Goal: Transaction & Acquisition: Purchase product/service

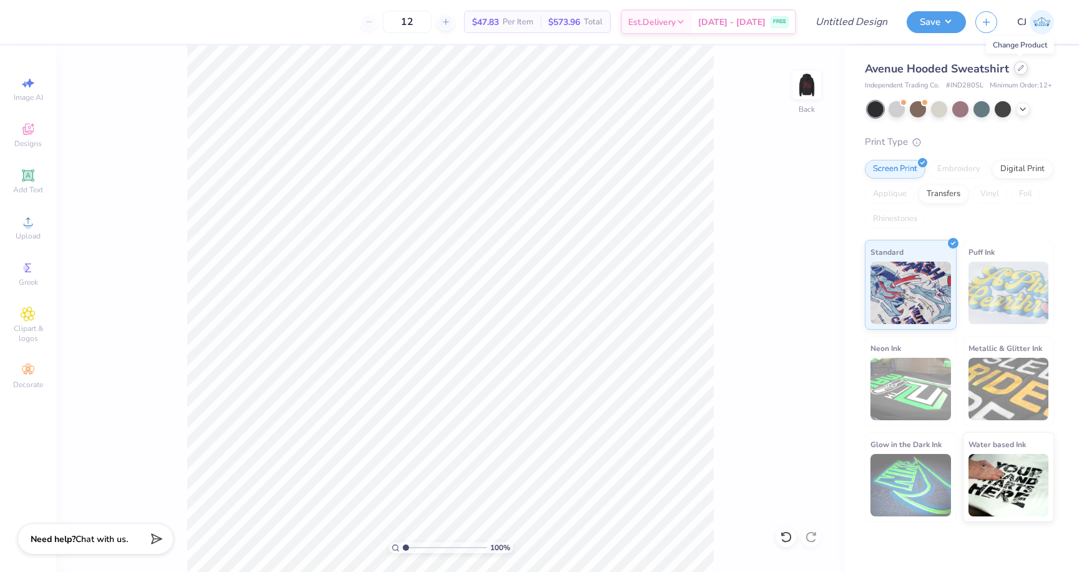
click at [1020, 72] on div at bounding box center [1021, 68] width 14 height 14
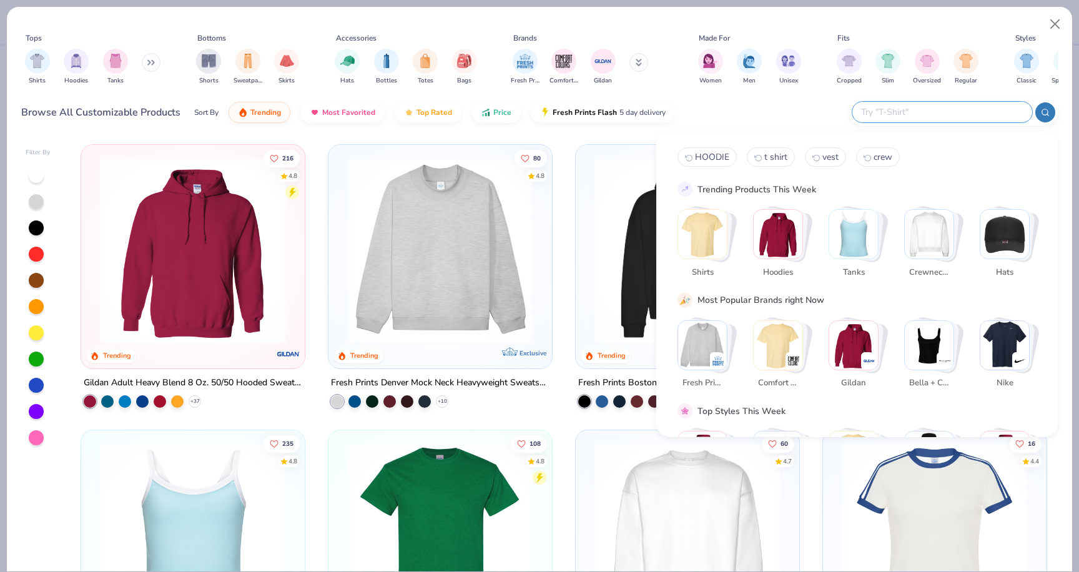
click at [950, 107] on input "text" at bounding box center [942, 112] width 164 height 14
type input "t shirt"
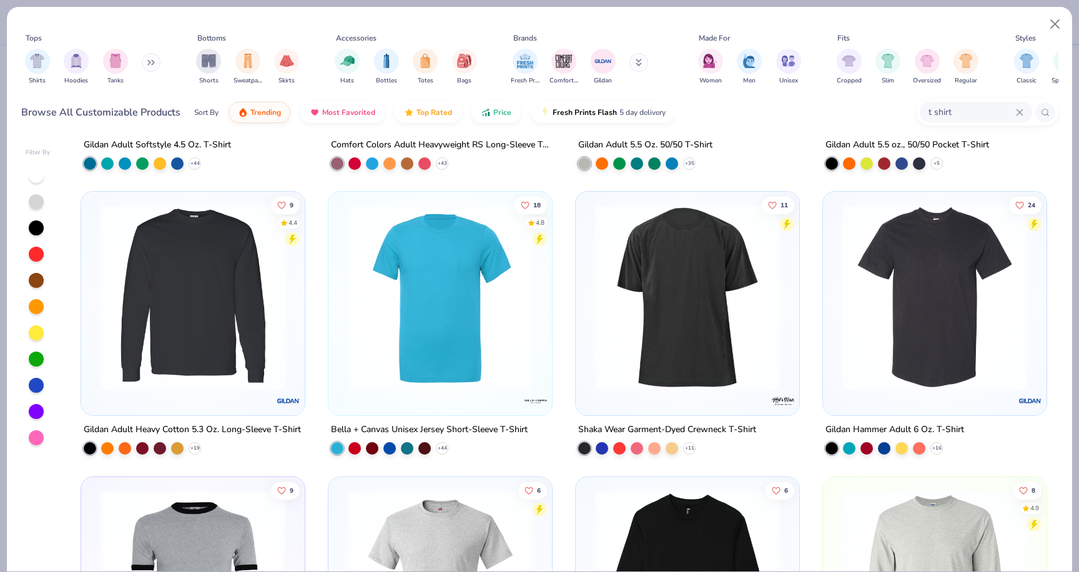
scroll to position [808, 0]
click at [616, 446] on div at bounding box center [619, 447] width 12 height 12
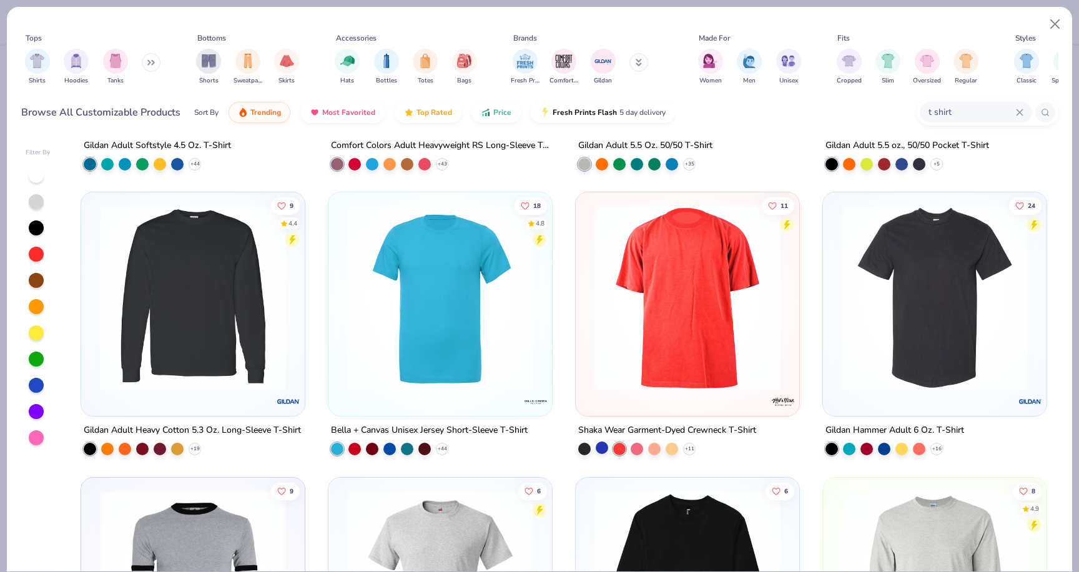
click at [599, 446] on div at bounding box center [602, 447] width 12 height 12
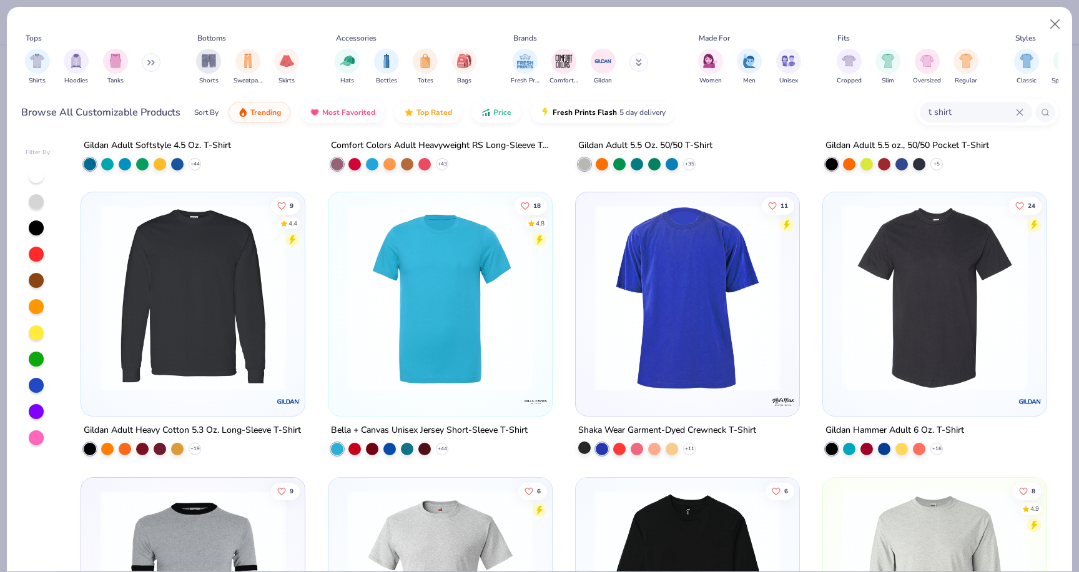
click at [582, 447] on div at bounding box center [584, 447] width 12 height 12
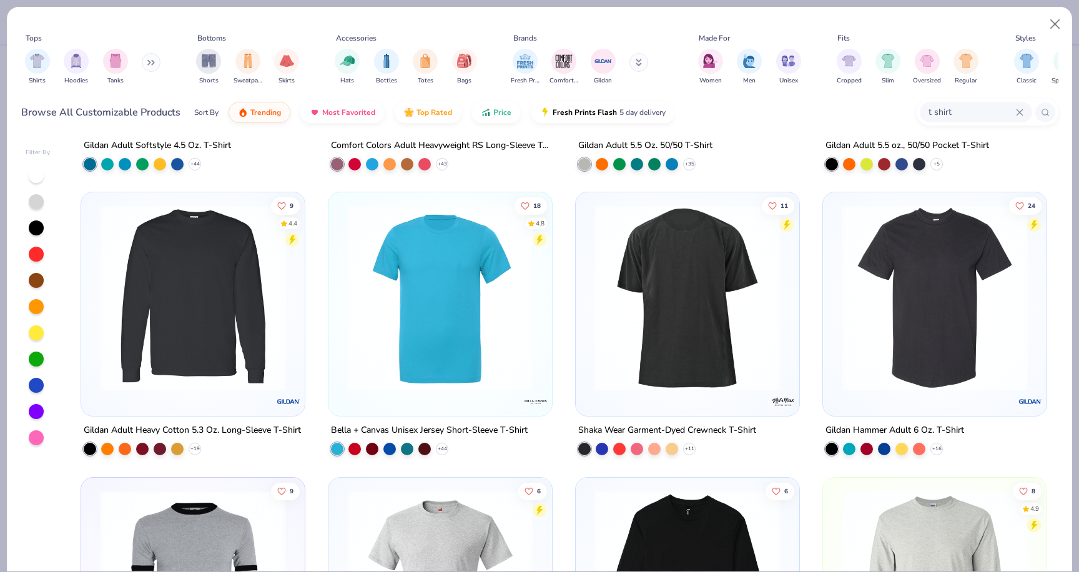
click at [654, 327] on img at bounding box center [687, 298] width 199 height 186
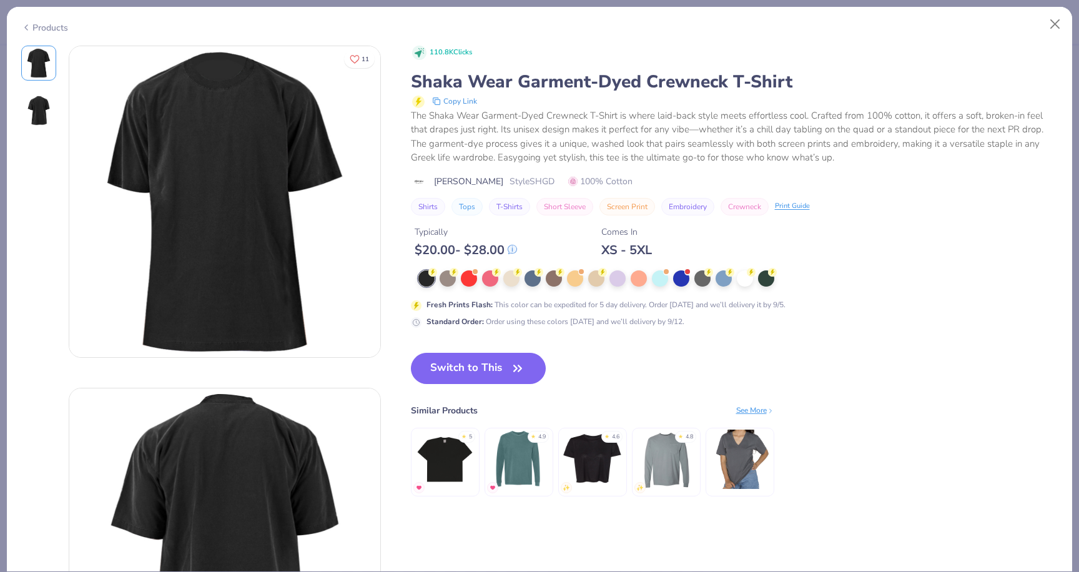
click at [33, 117] on img at bounding box center [39, 111] width 30 height 30
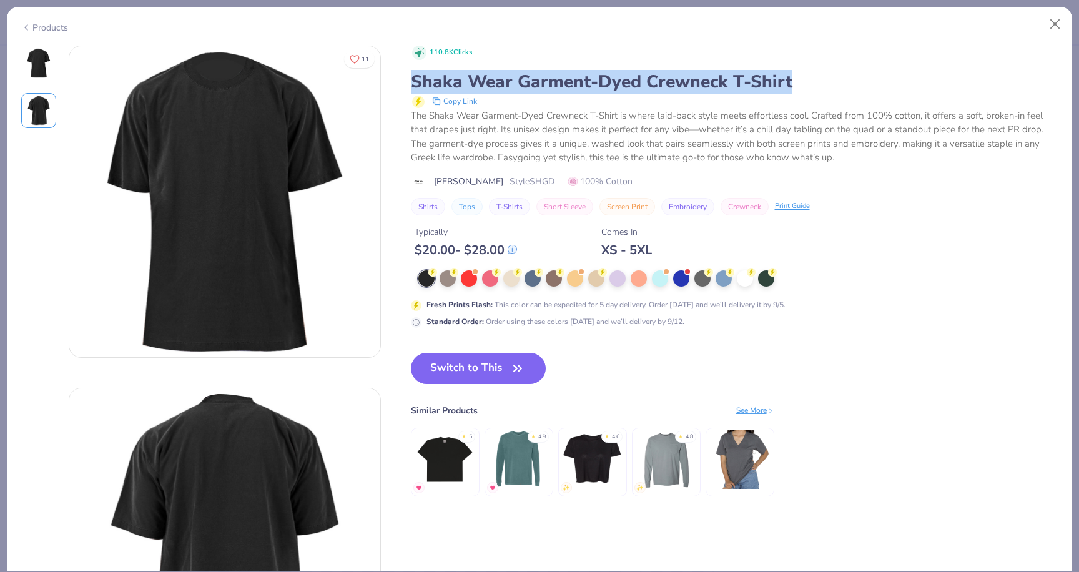
drag, startPoint x: 413, startPoint y: 83, endPoint x: 815, endPoint y: 70, distance: 401.7
click at [815, 70] on div "Shaka Wear Garment-Dyed Crewneck T-Shirt" at bounding box center [734, 82] width 647 height 24
copy div "Shaka Wear Garment-Dyed Crewneck T-Shirt"
click at [455, 378] on button "Switch to This" at bounding box center [478, 368] width 135 height 31
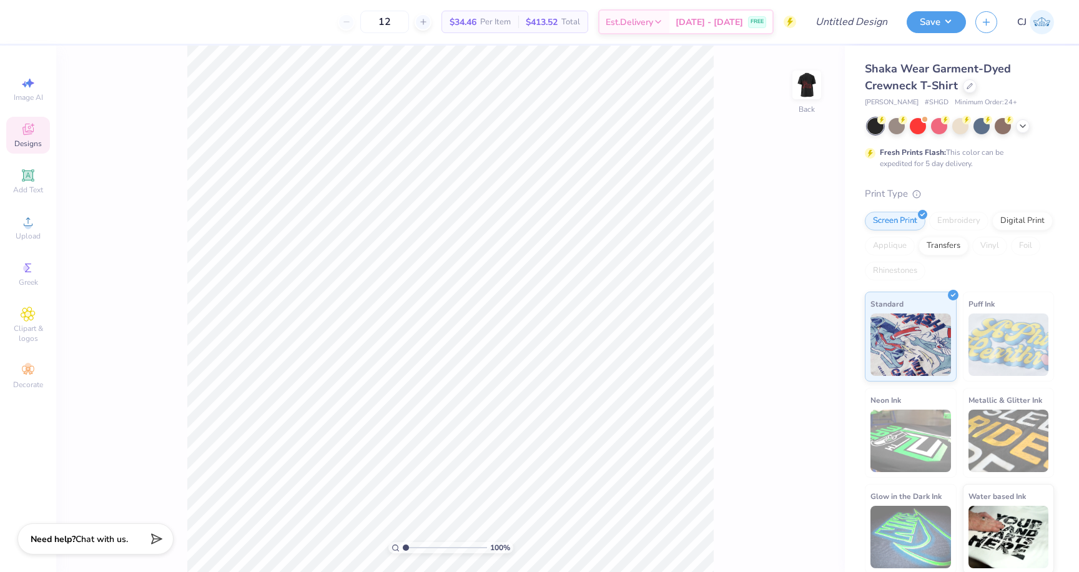
click at [32, 139] on span "Designs" at bounding box center [27, 144] width 27 height 10
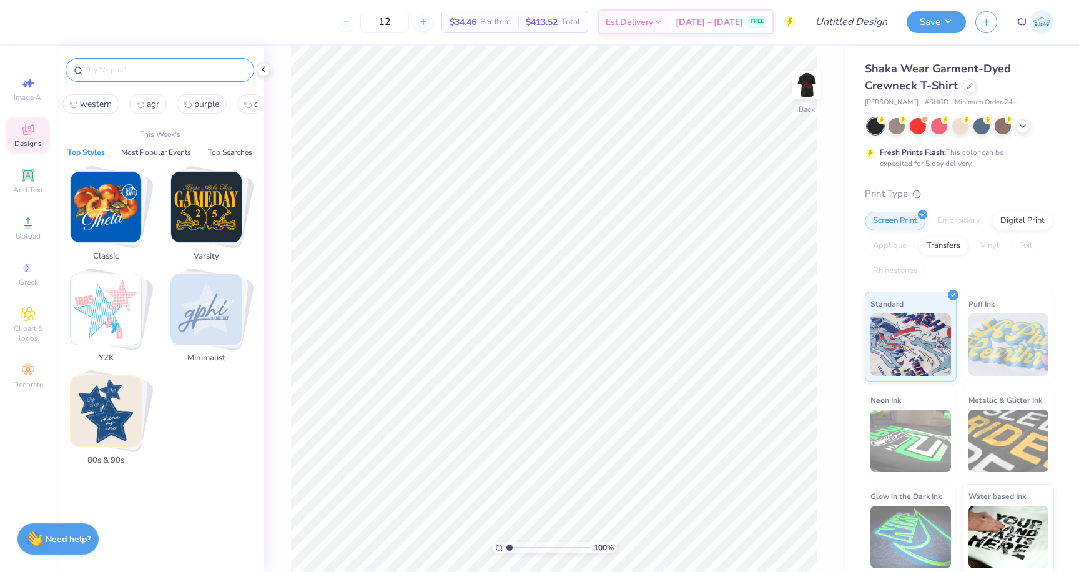
click at [129, 69] on input "text" at bounding box center [166, 70] width 160 height 12
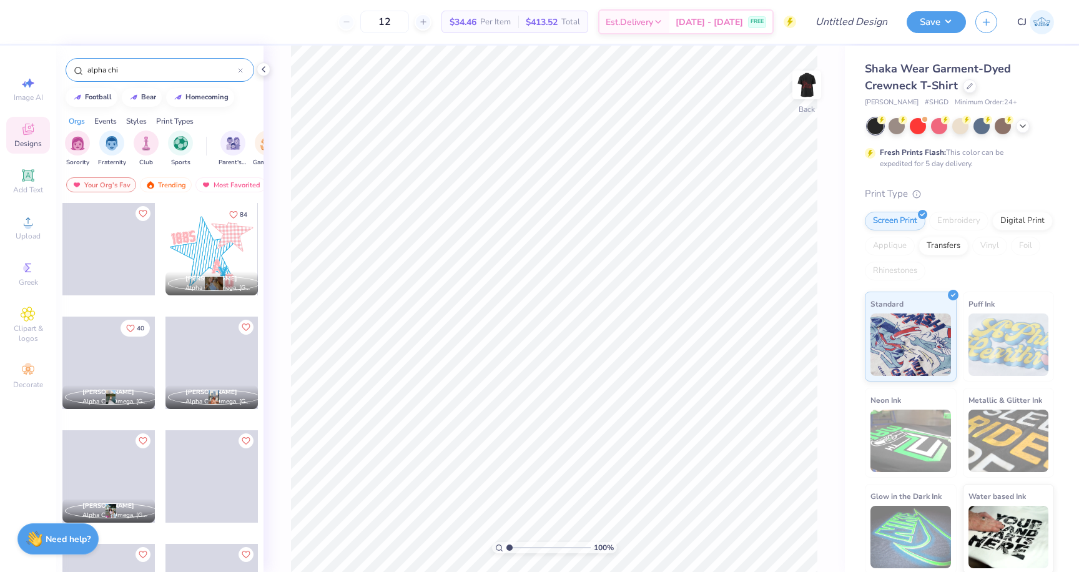
drag, startPoint x: 139, startPoint y: 64, endPoint x: 70, endPoint y: 61, distance: 68.8
click at [70, 61] on div "alpha chi" at bounding box center [160, 70] width 189 height 24
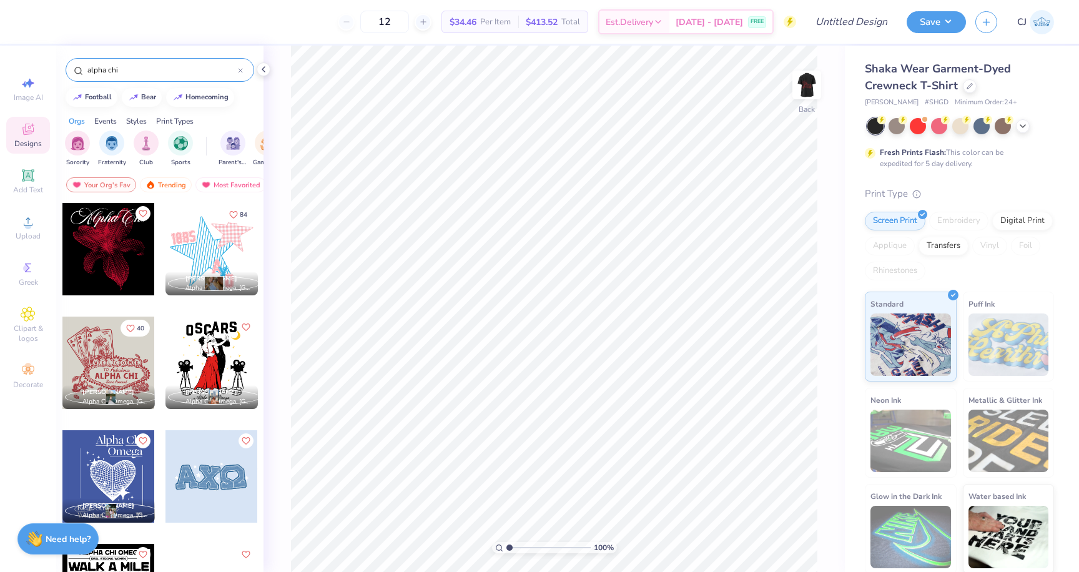
click at [110, 69] on input "alpha chi" at bounding box center [162, 70] width 152 height 12
type input "a"
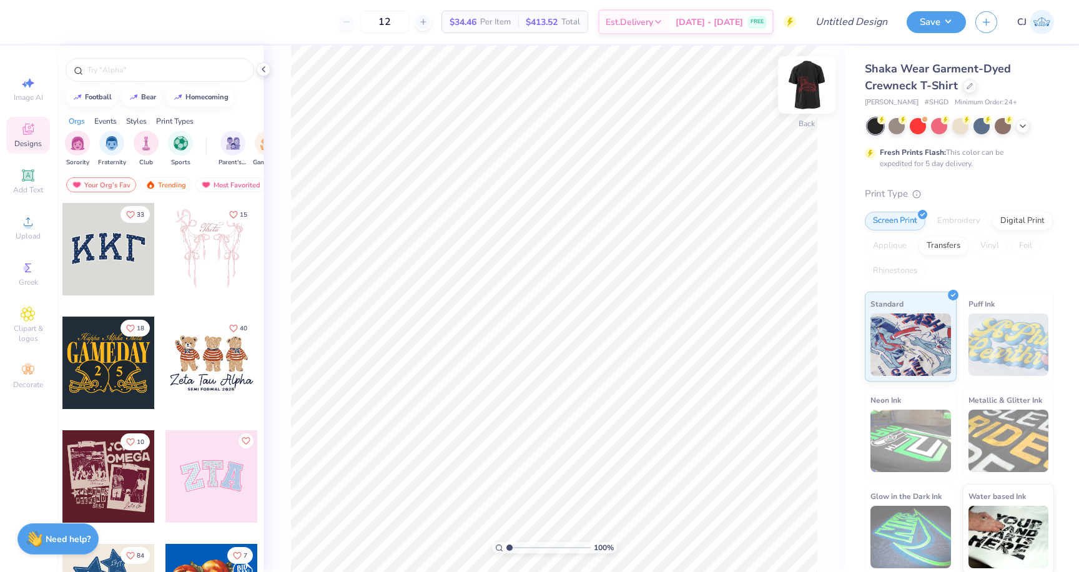
click at [808, 86] on img at bounding box center [807, 85] width 50 height 50
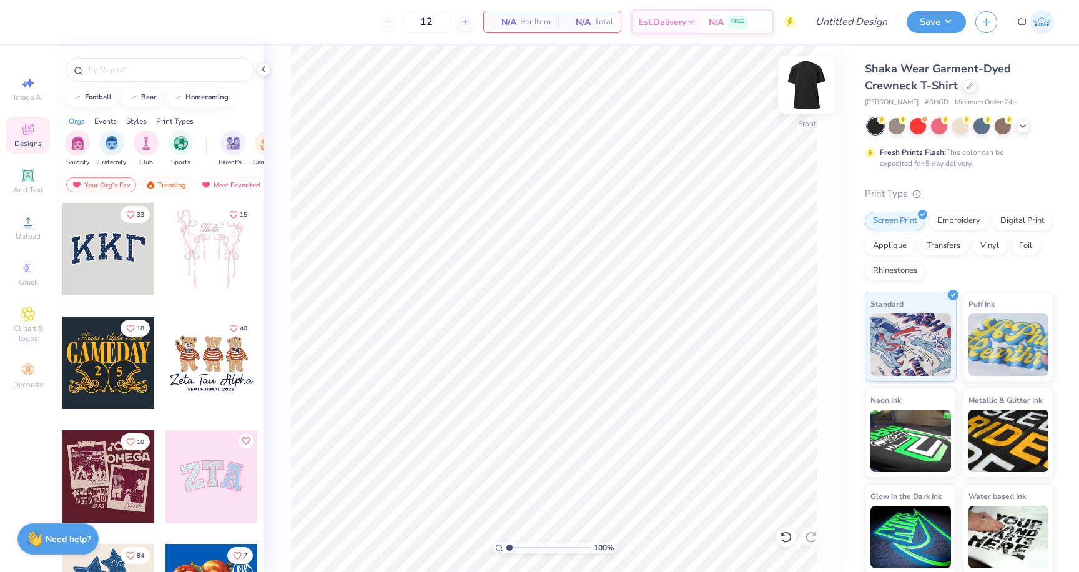
click at [814, 84] on img at bounding box center [807, 85] width 50 height 50
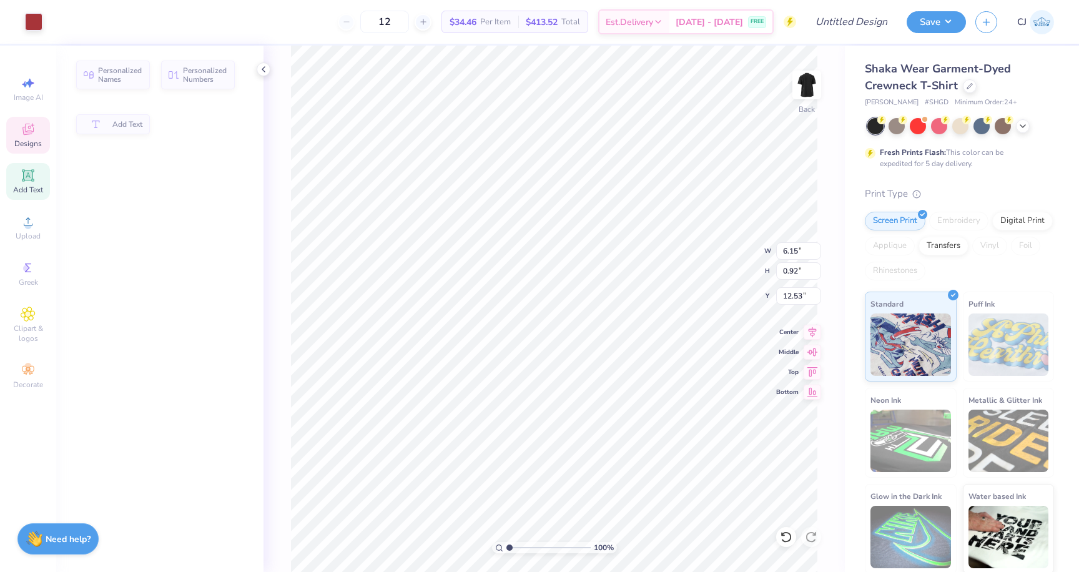
type input "6.15"
type input "0.92"
type input "12.53"
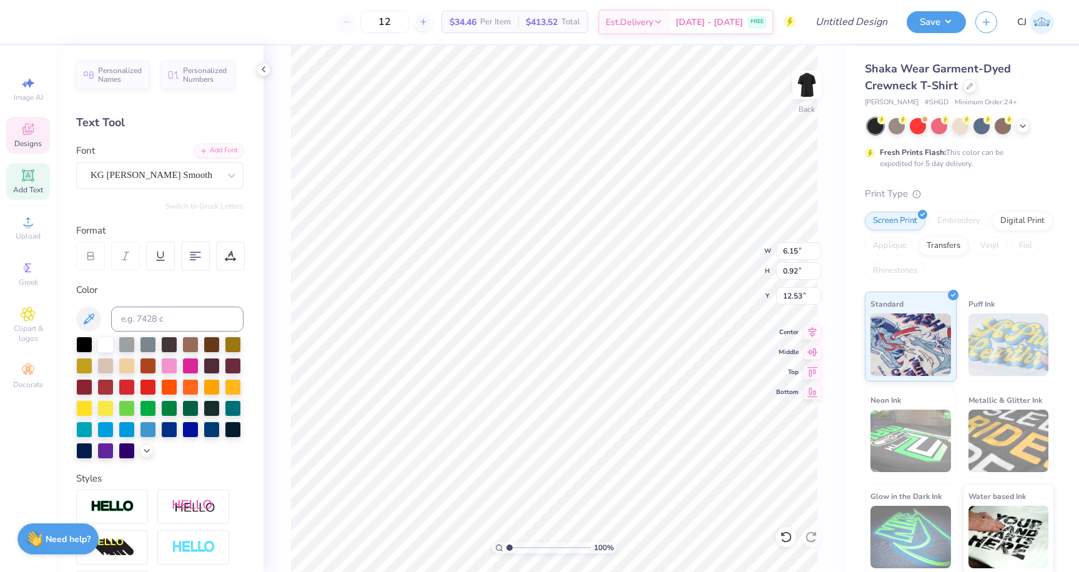
type textarea "GAMMA PHI BETA"
type input "7.99"
type input "0.76"
type input "12.69"
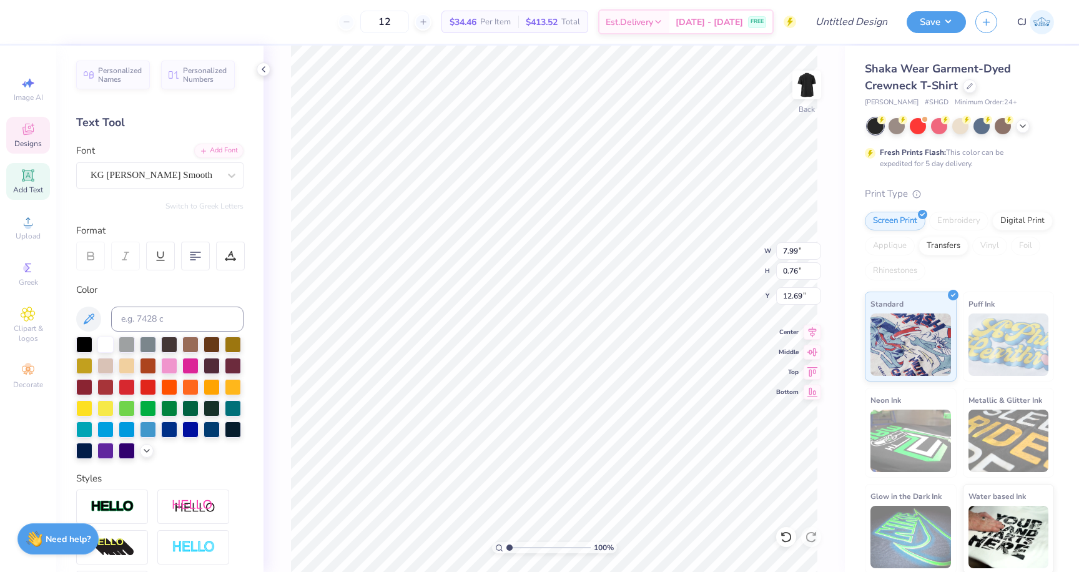
type input "12.62"
type input "7.04"
type input "0.67"
type input "12.71"
type input "12.66"
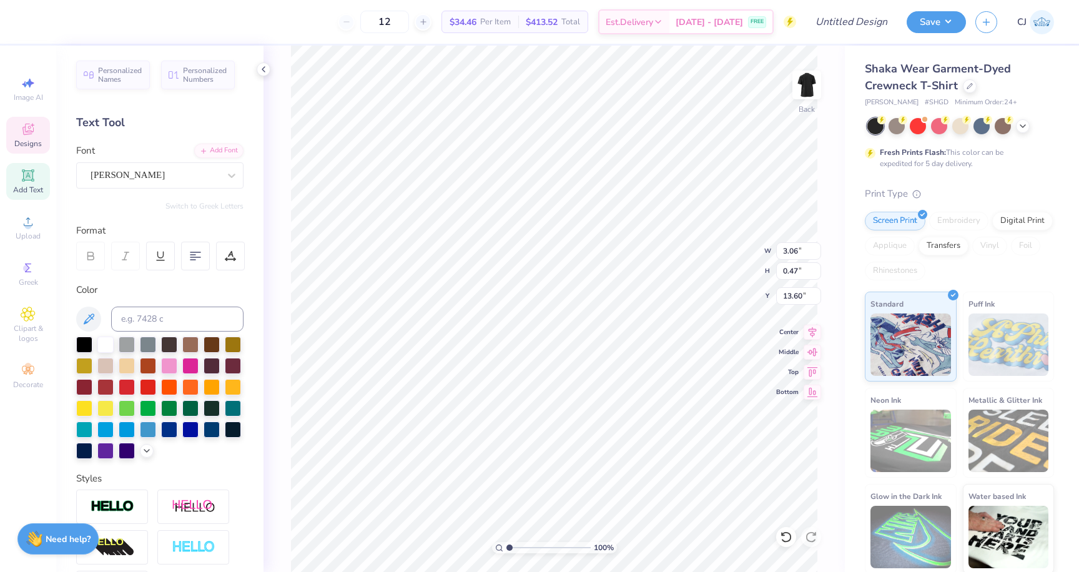
scroll to position [0, 2]
type textarea "S"
type textarea "Date Party"
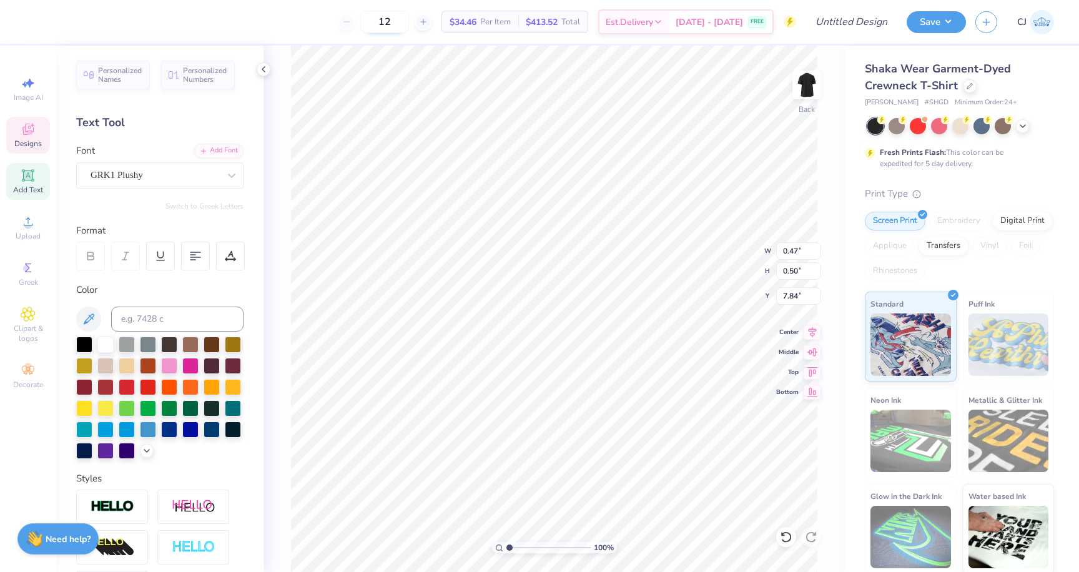
type textarea "G"
type input "0.62"
type input "0.57"
type input "7.24"
type textarea "P"
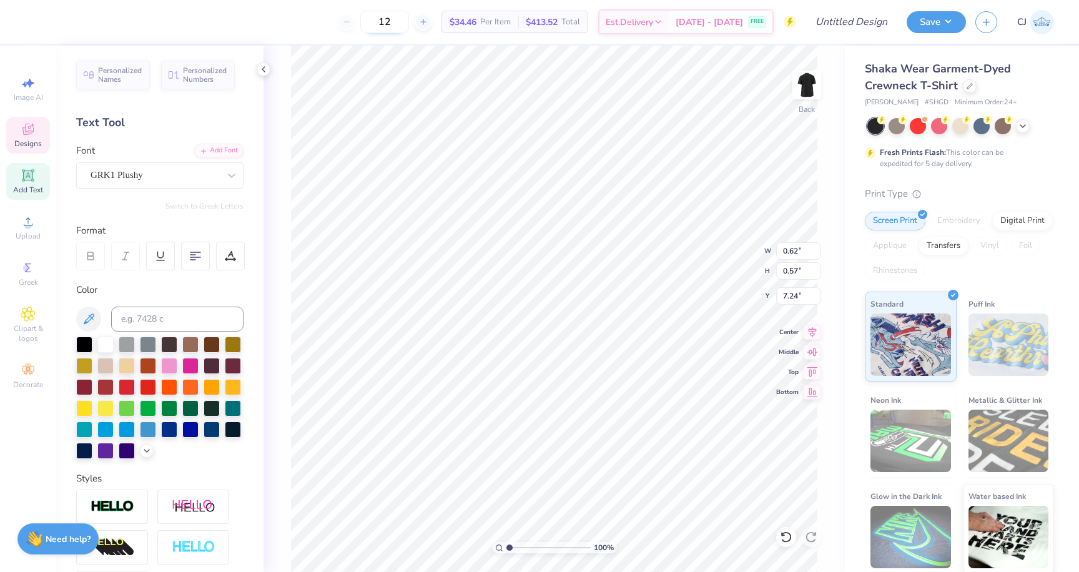
type textarea "H"
type textarea "B"
type textarea "N"
type textarea "T"
type textarea "p"
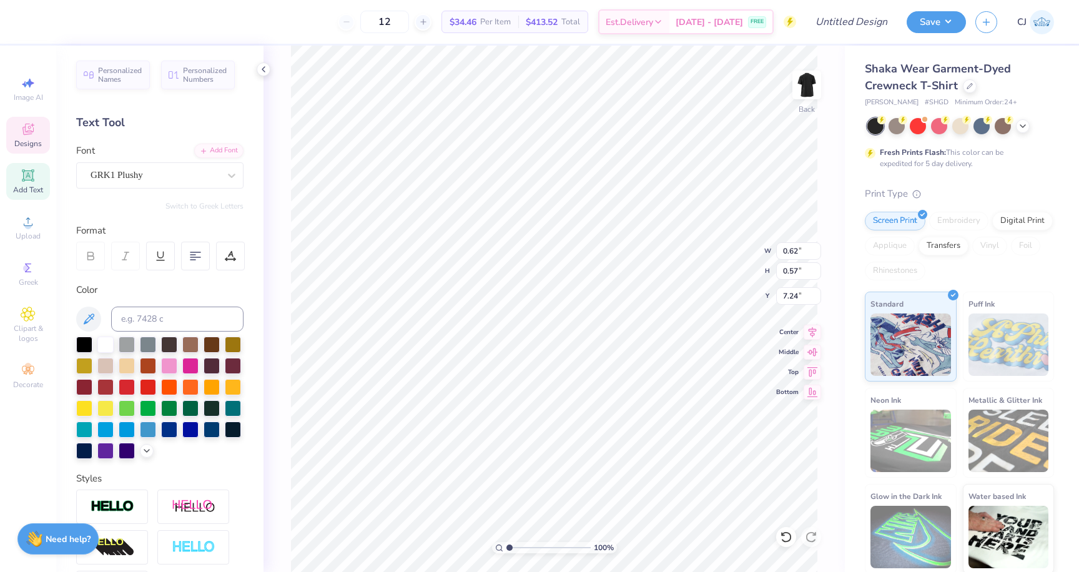
type textarea "H"
type textarea "B"
type textarea "M"
type textarea "m"
type textarea "Q"
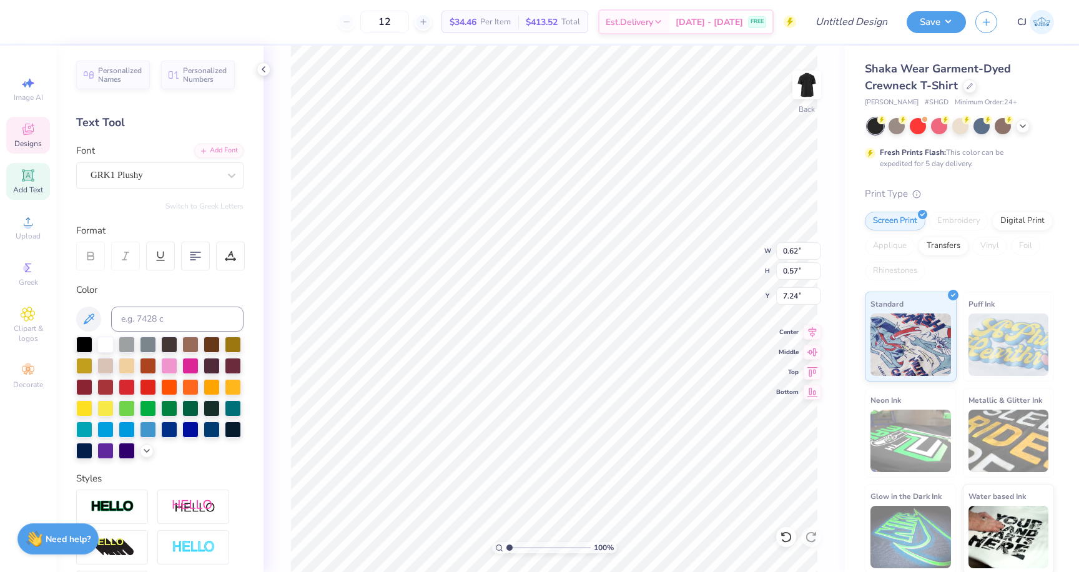
type textarea "V"
type textarea "z"
type textarea "B"
type textarea "Y"
type textarea "H"
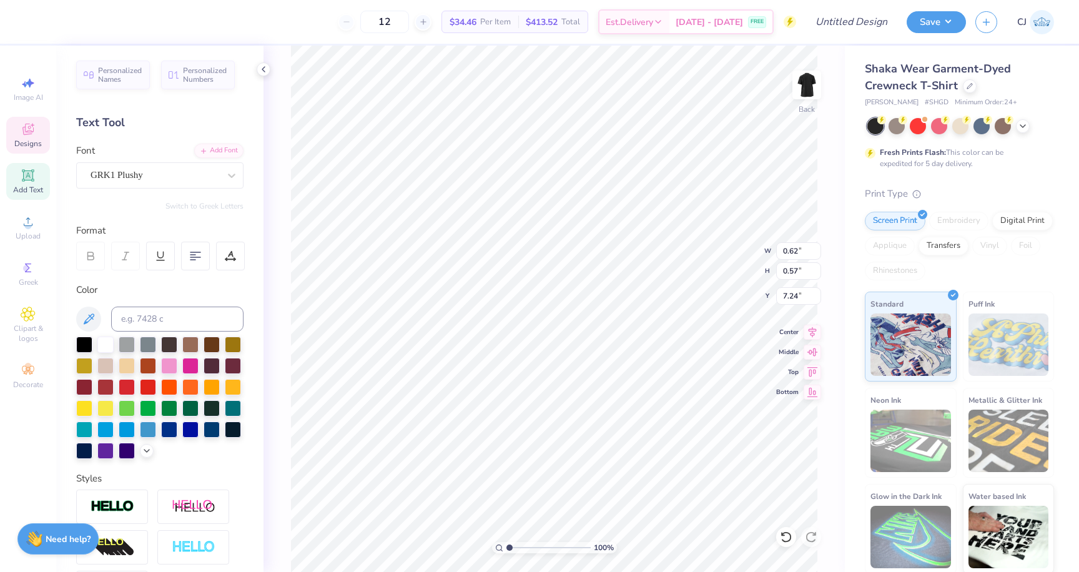
type textarea "R"
type textarea "P"
type textarea "p"
type textarea "P"
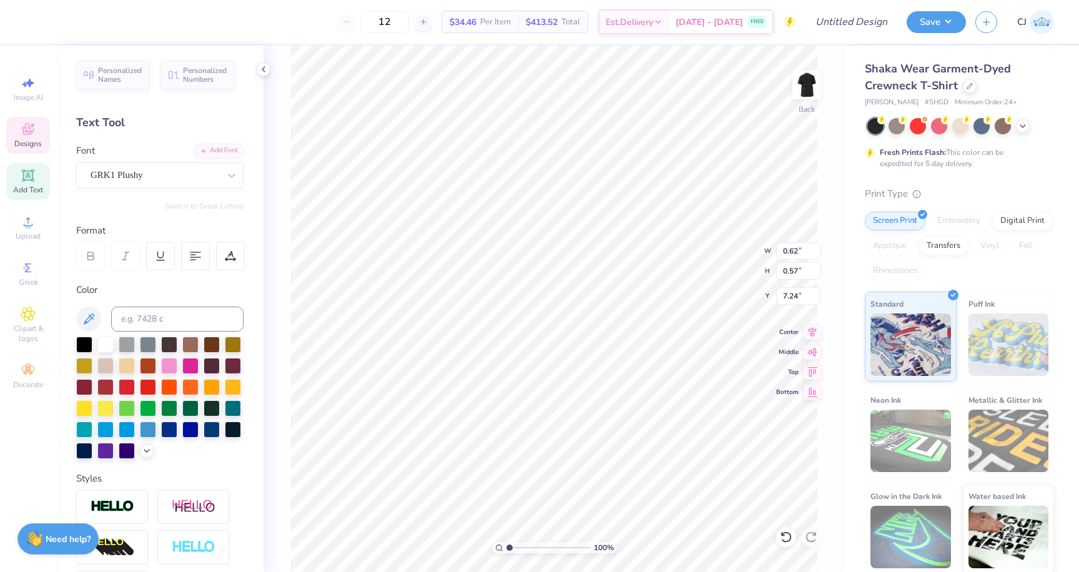
type textarea "H"
type textarea "M"
type textarea "O"
type textarea "F"
type input "0.63"
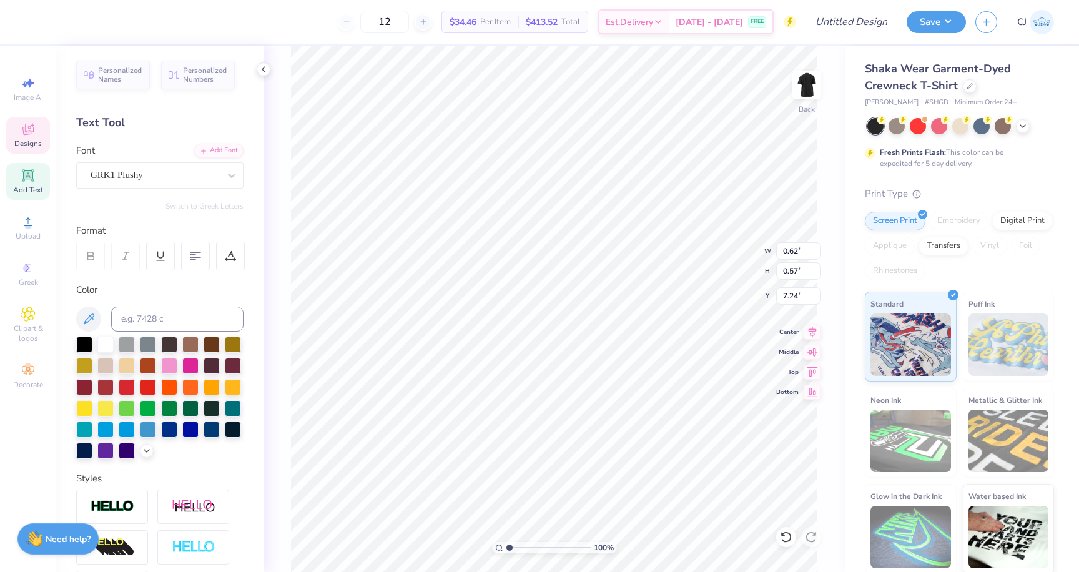
type input "0.47"
type input "6.92"
type textarea "B"
type input "10.39"
type input "8.22"
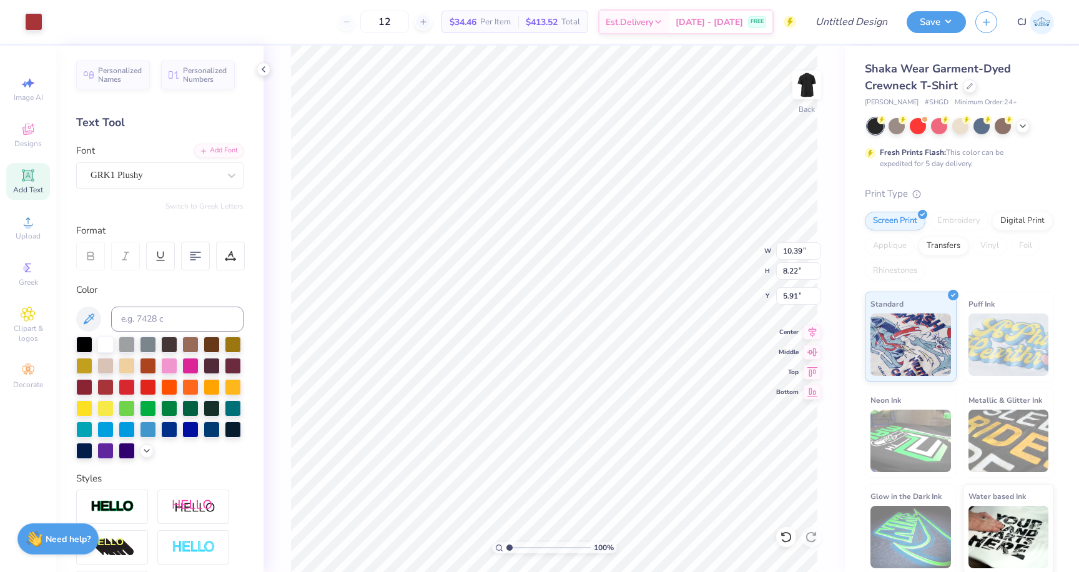
type input "11.94"
type input "9.44"
click at [589, 430] on li "Group" at bounding box center [612, 435] width 98 height 24
type input "10.03"
type input "8.78"
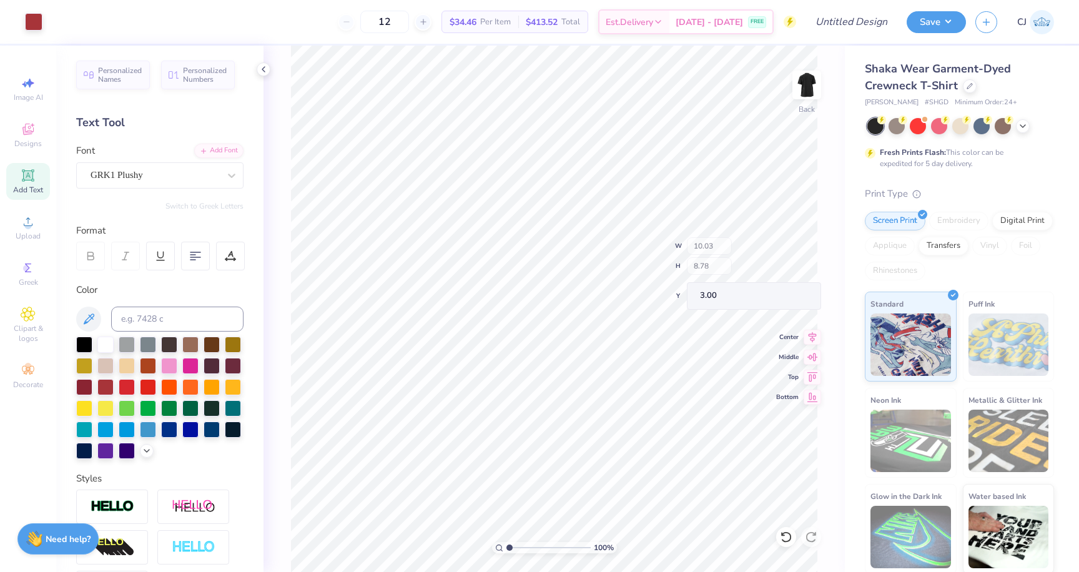
type input "3.00"
drag, startPoint x: 865, startPoint y: 67, endPoint x: 958, endPoint y: 83, distance: 93.7
click at [958, 83] on div "Shaka Wear Garment-Dyed Crewneck T-Shirt" at bounding box center [959, 78] width 189 height 34
copy span "Shaka Wear Garment-Dyed Crewneck T-Shirt"
click at [966, 89] on div at bounding box center [970, 85] width 14 height 14
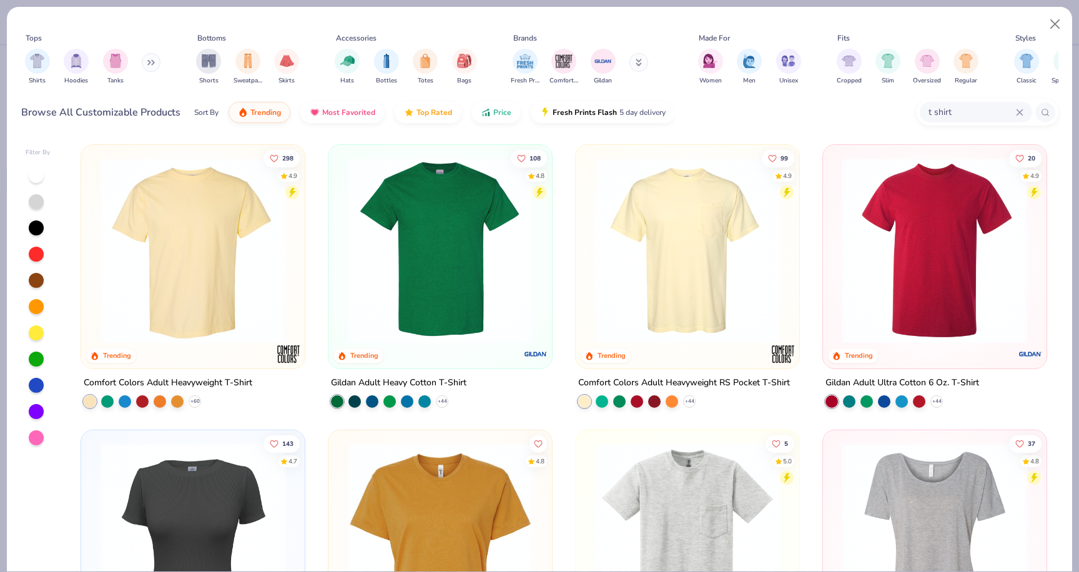
click at [232, 259] on img at bounding box center [193, 250] width 199 height 186
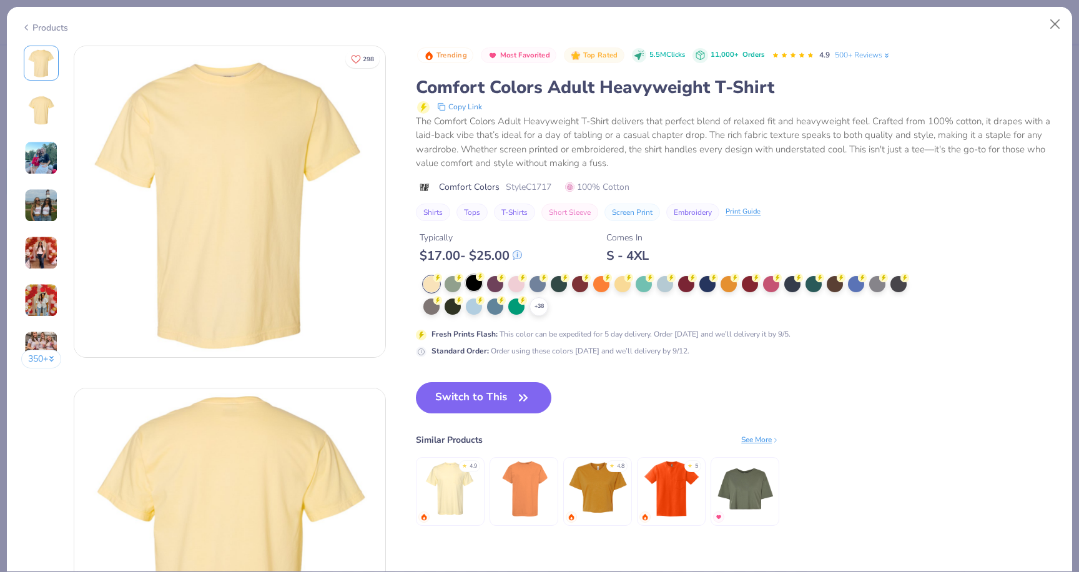
click at [473, 283] on div at bounding box center [474, 283] width 16 height 16
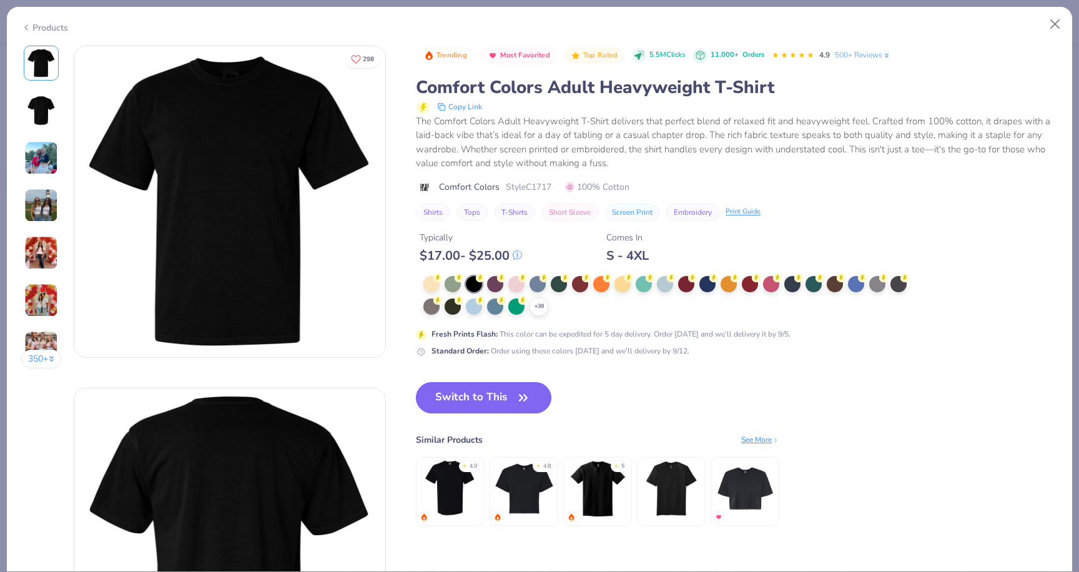
click at [530, 394] on icon "button" at bounding box center [522, 397] width 17 height 17
click at [509, 391] on button "Switch to This" at bounding box center [483, 397] width 135 height 31
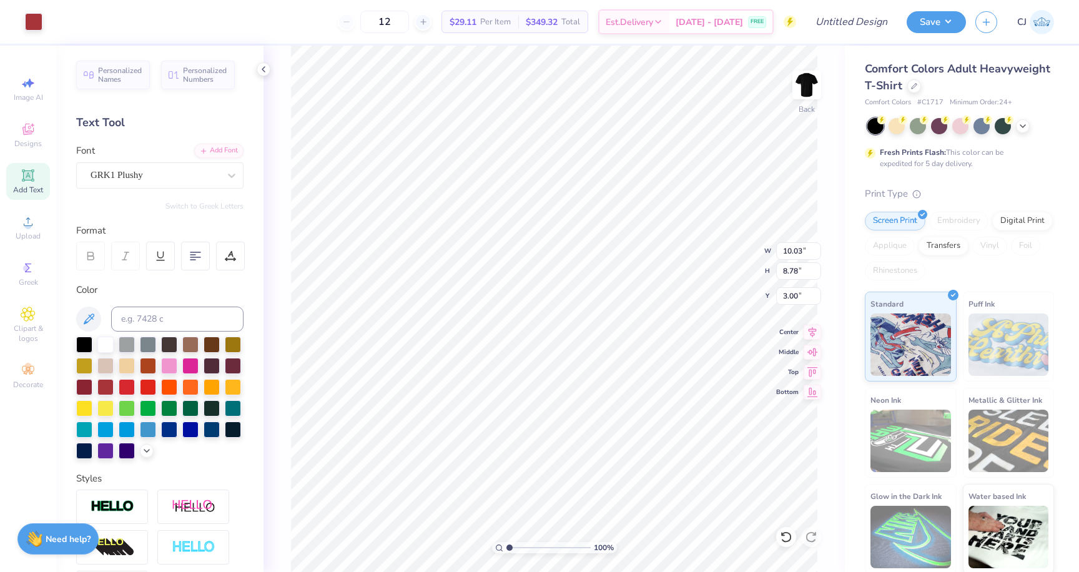
type input "3.00"
click at [1021, 127] on icon at bounding box center [1023, 125] width 10 height 10
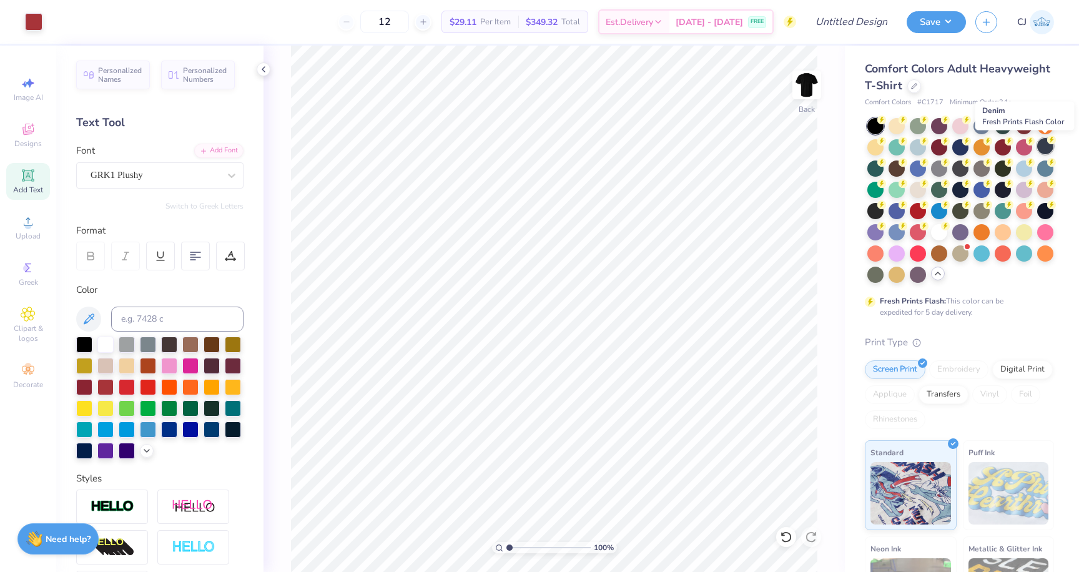
click at [1040, 144] on div at bounding box center [1045, 146] width 16 height 16
click at [942, 173] on div at bounding box center [939, 167] width 16 height 16
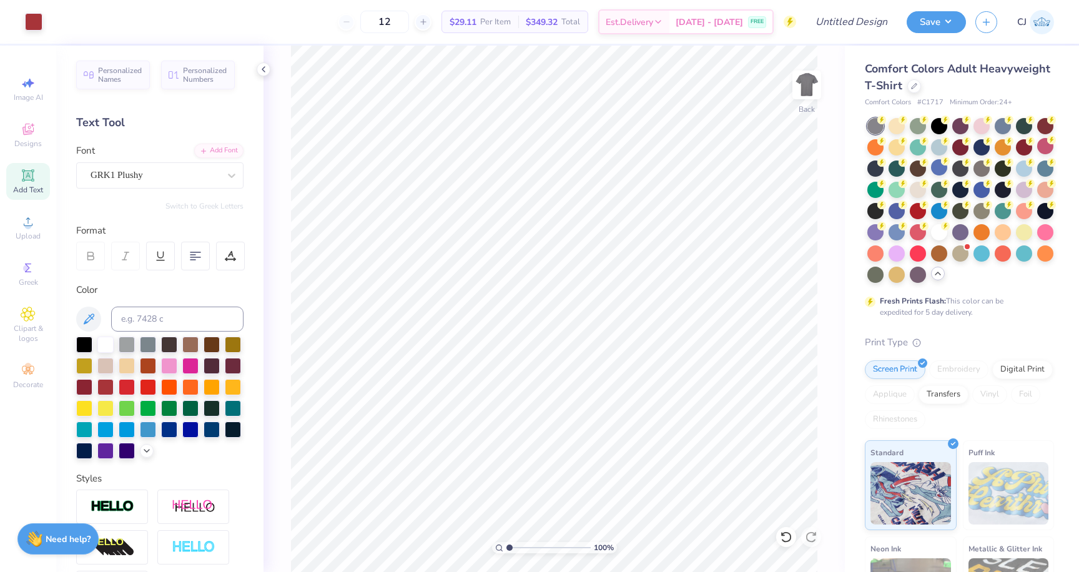
click at [964, 168] on div at bounding box center [960, 168] width 16 height 16
click at [1045, 214] on div at bounding box center [1045, 210] width 16 height 16
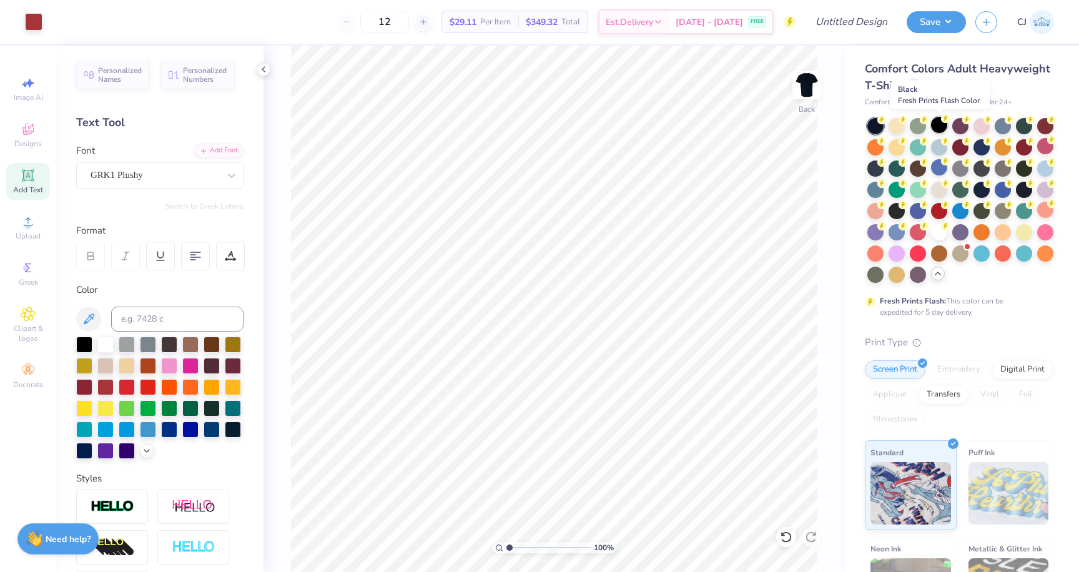
click at [943, 125] on div at bounding box center [939, 125] width 16 height 16
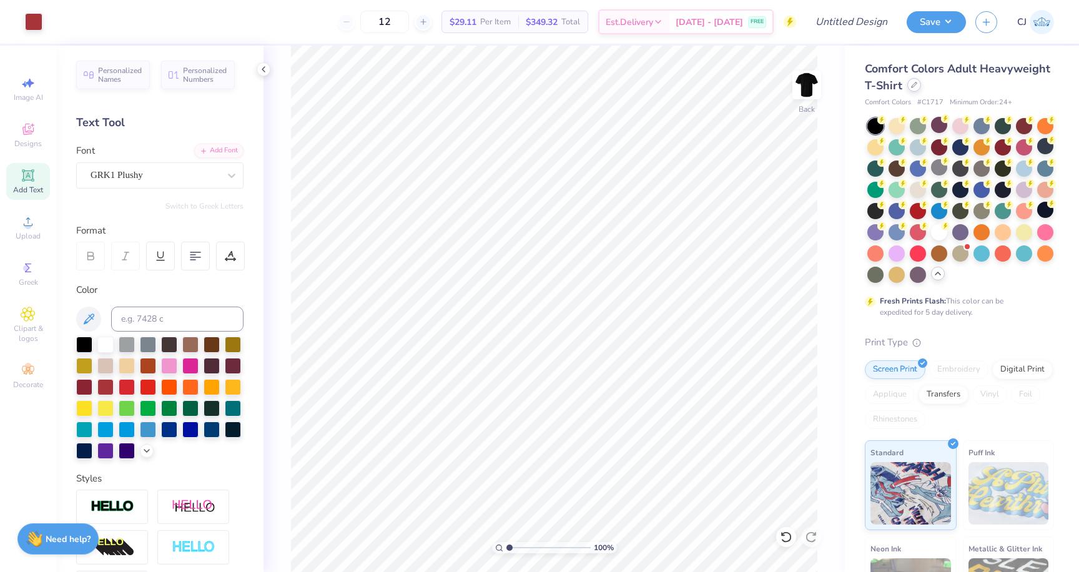
click at [917, 88] on div at bounding box center [914, 85] width 14 height 14
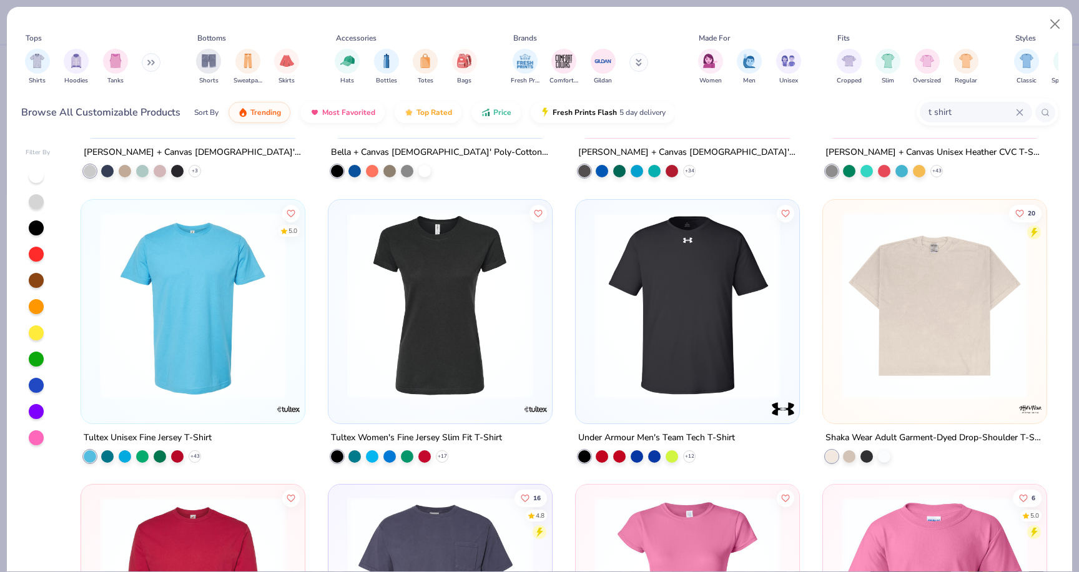
scroll to position [1638, 0]
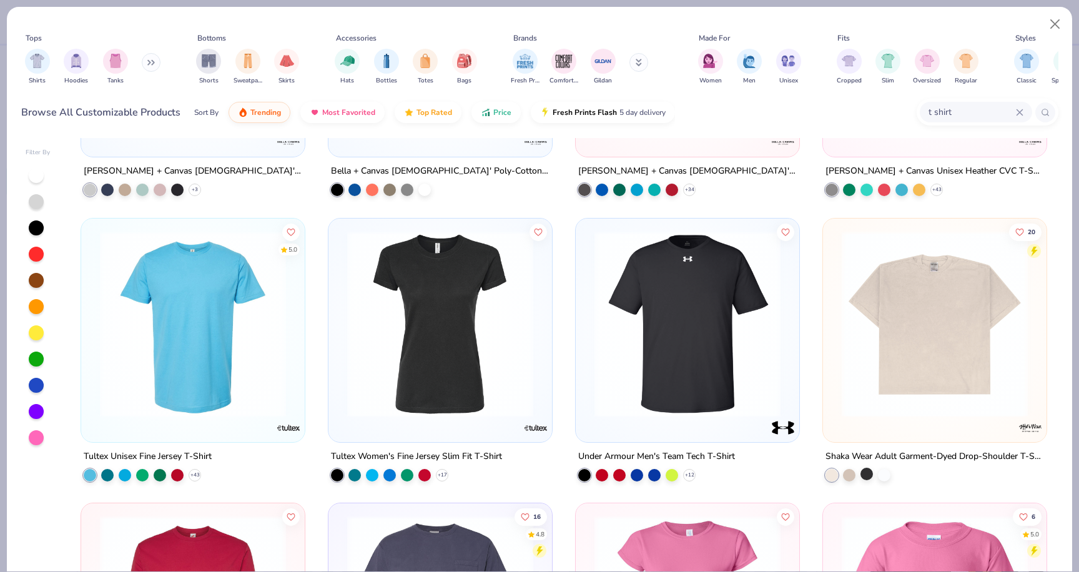
click at [864, 474] on div at bounding box center [866, 473] width 12 height 12
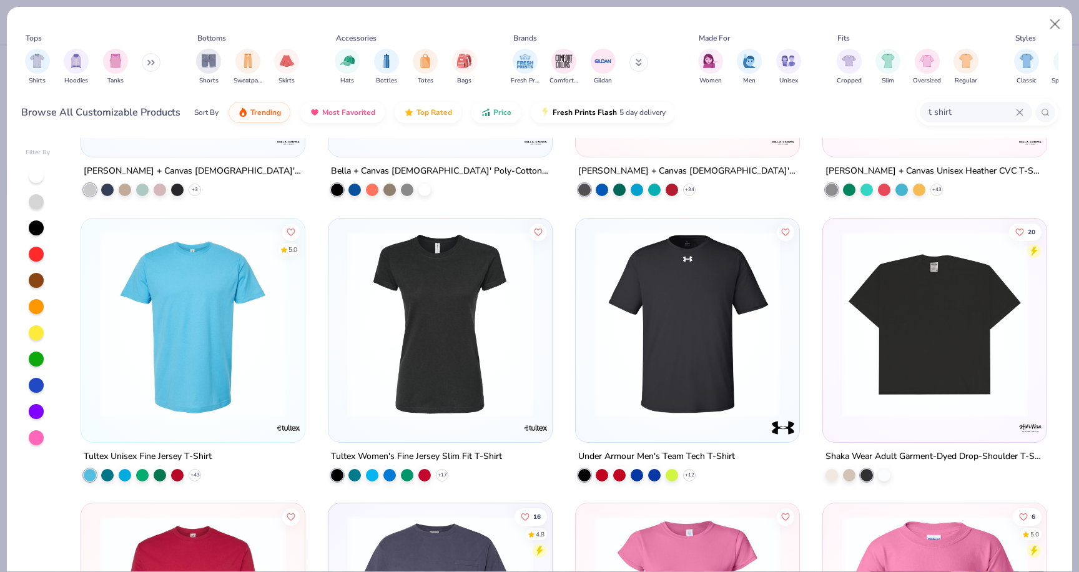
click at [870, 399] on img at bounding box center [934, 323] width 199 height 186
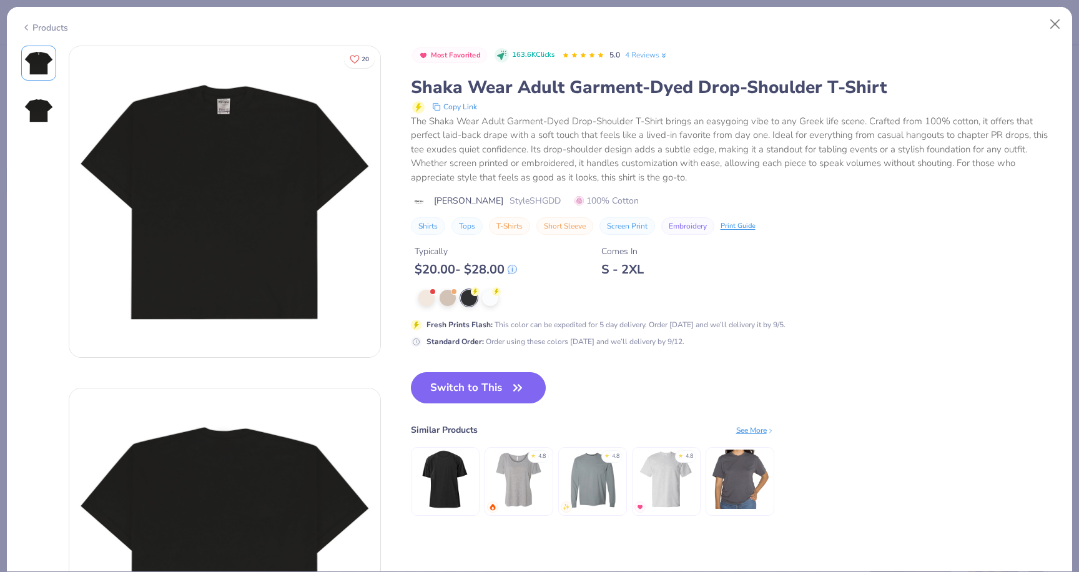
click at [38, 94] on div at bounding box center [38, 110] width 35 height 35
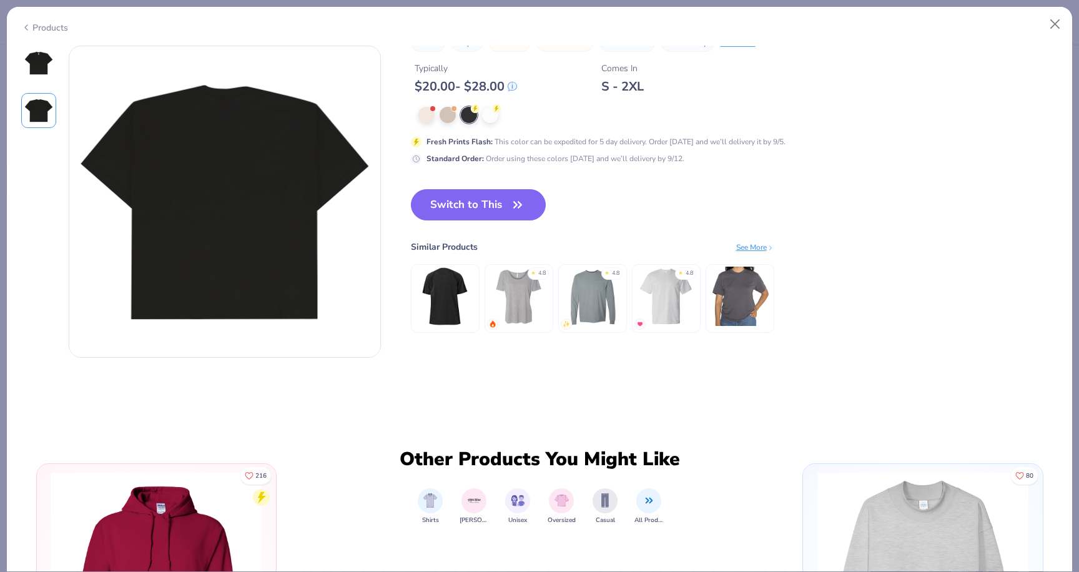
click at [39, 66] on img at bounding box center [39, 63] width 30 height 30
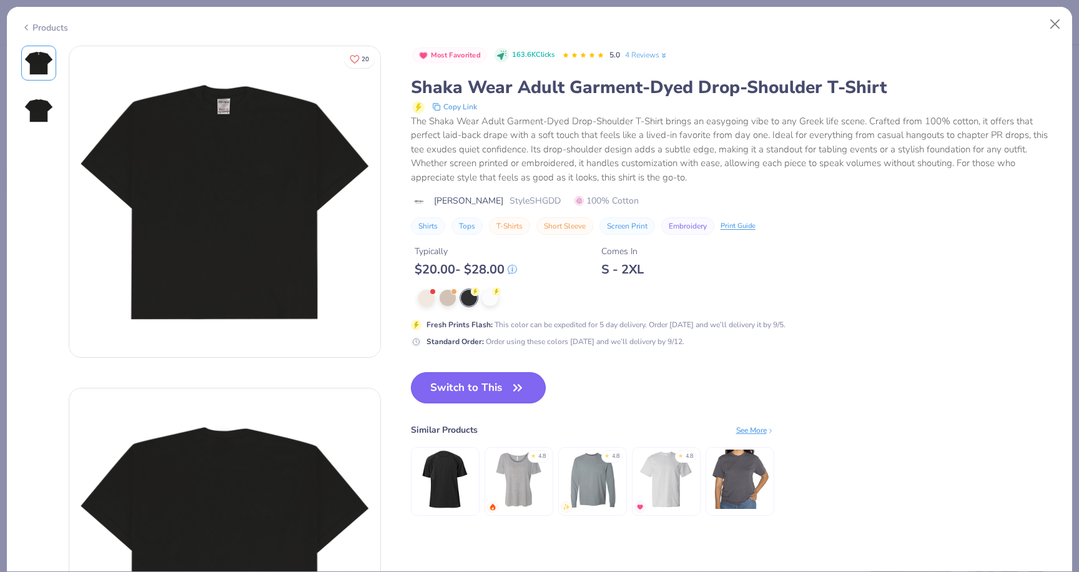
click at [463, 397] on button "Switch to This" at bounding box center [478, 387] width 135 height 31
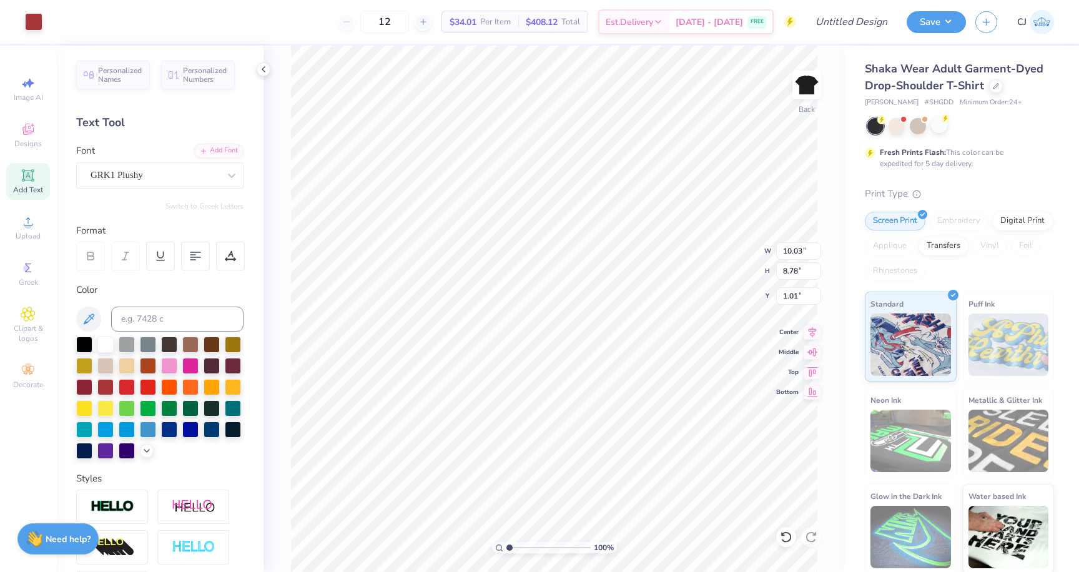
type input "10.83"
type input "9.48"
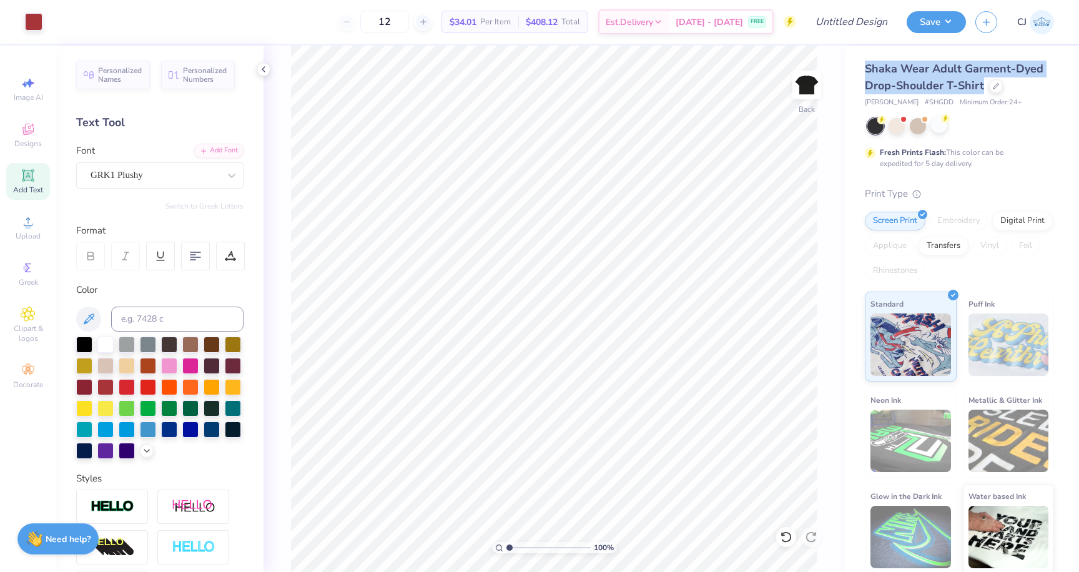
drag, startPoint x: 865, startPoint y: 71, endPoint x: 982, endPoint y: 92, distance: 118.7
click at [982, 92] on span "Shaka Wear Adult Garment-Dyed Drop-Shoulder T-Shirt" at bounding box center [954, 77] width 179 height 32
copy span "Shaka Wear Adult Garment-Dyed Drop-Shoulder T-Shirt"
click at [996, 87] on icon at bounding box center [996, 85] width 6 height 6
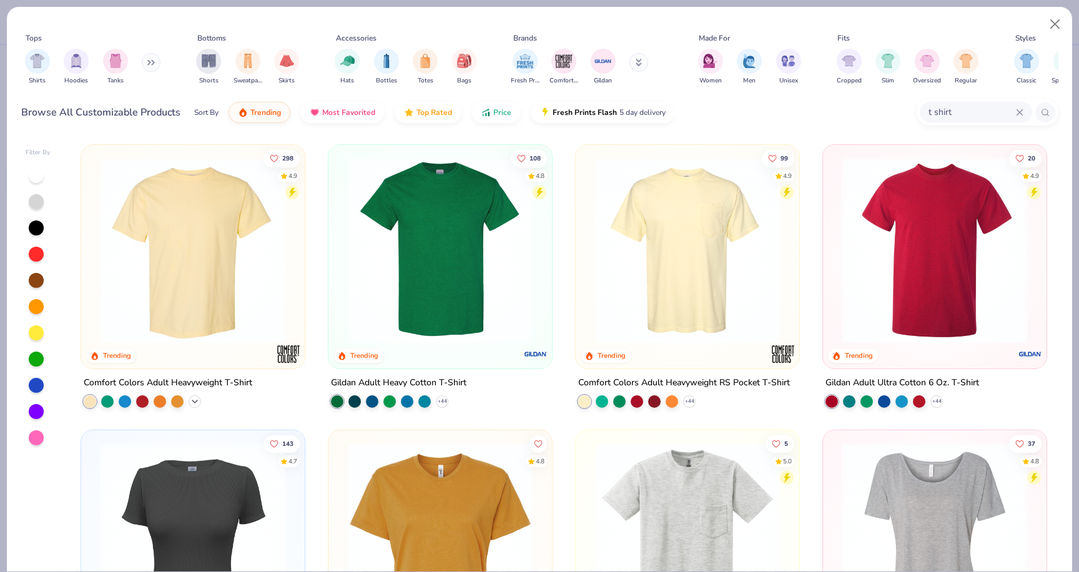
click at [197, 397] on icon at bounding box center [195, 401] width 10 height 10
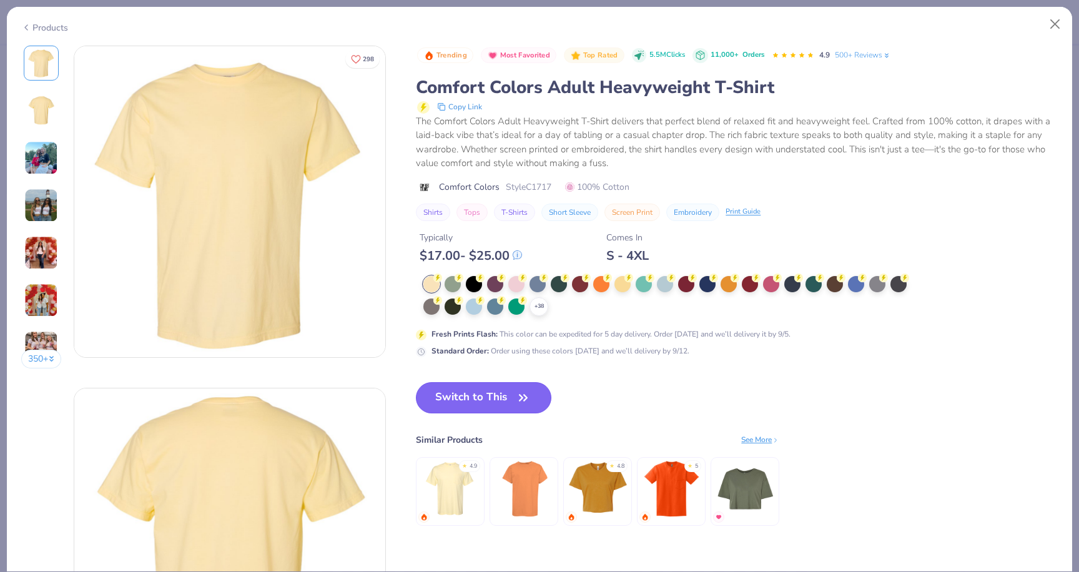
click at [507, 395] on button "Switch to This" at bounding box center [483, 397] width 135 height 31
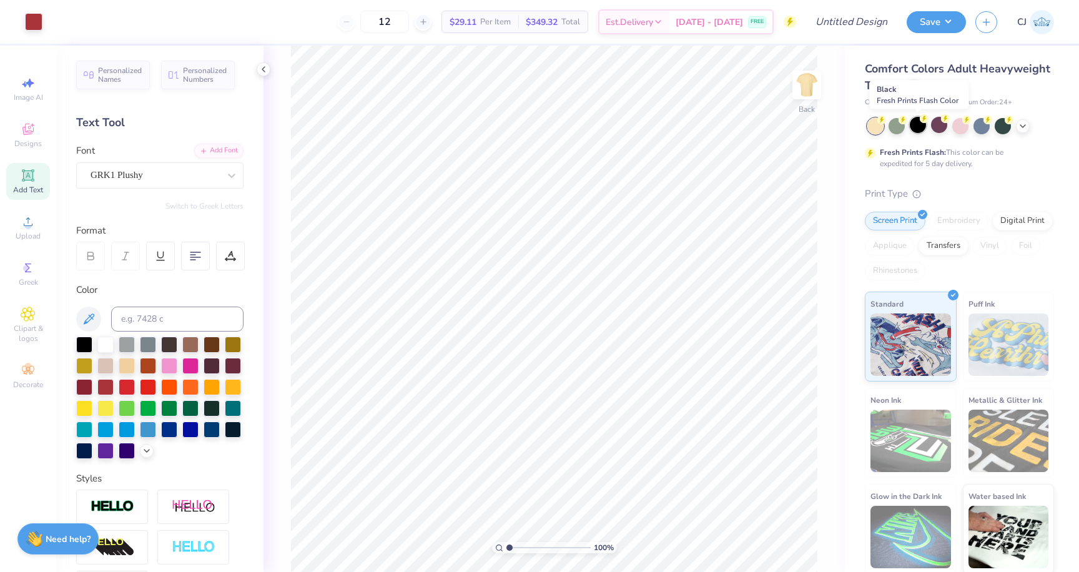
click at [919, 125] on div at bounding box center [918, 125] width 16 height 16
type input "3.00"
type input "9.88"
type input "8.65"
click at [1025, 127] on icon at bounding box center [1023, 125] width 10 height 10
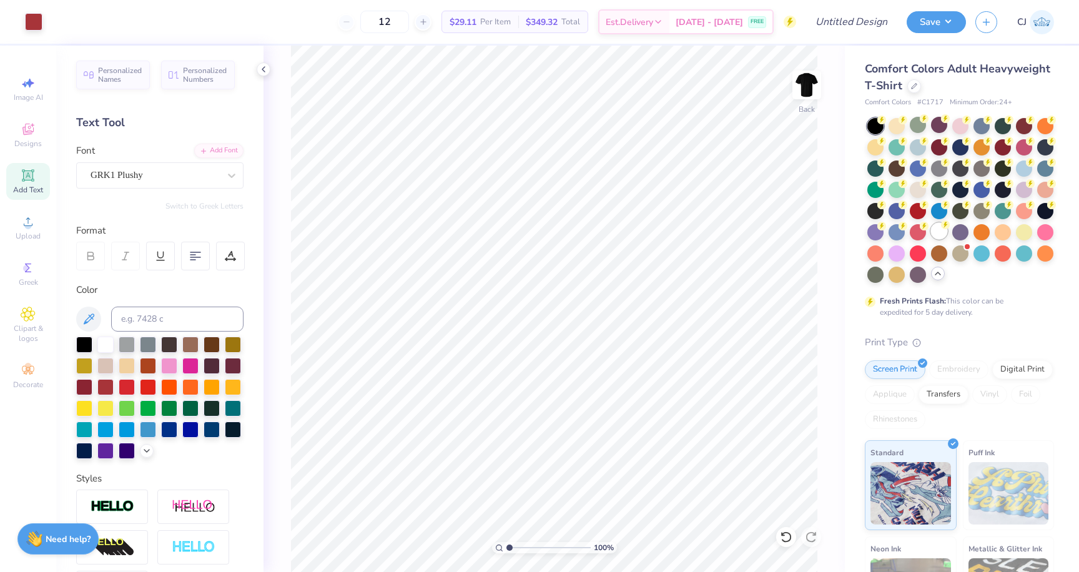
click at [938, 227] on div at bounding box center [939, 231] width 16 height 16
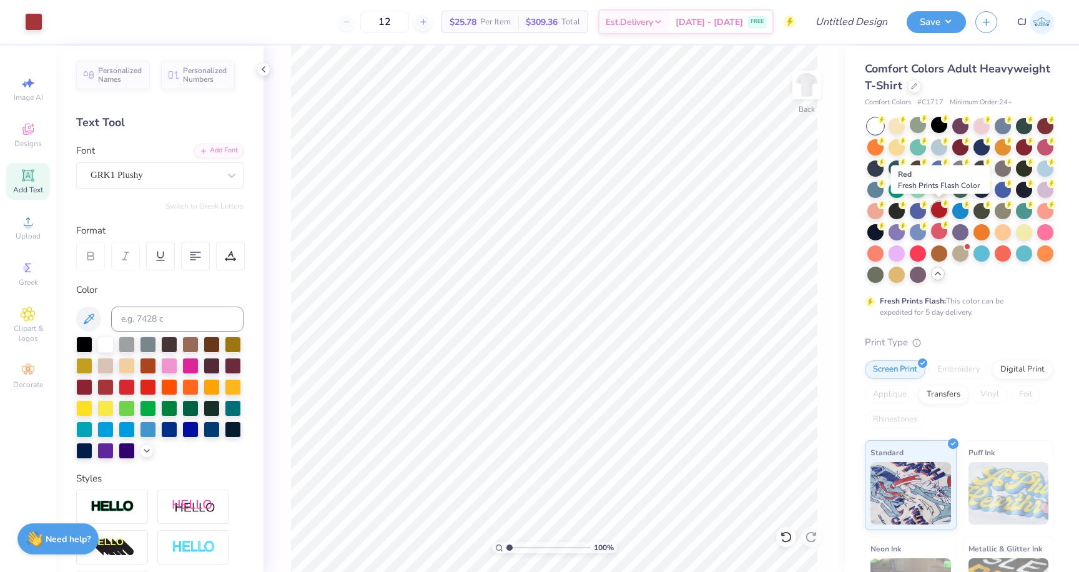
click at [940, 214] on div at bounding box center [939, 210] width 16 height 16
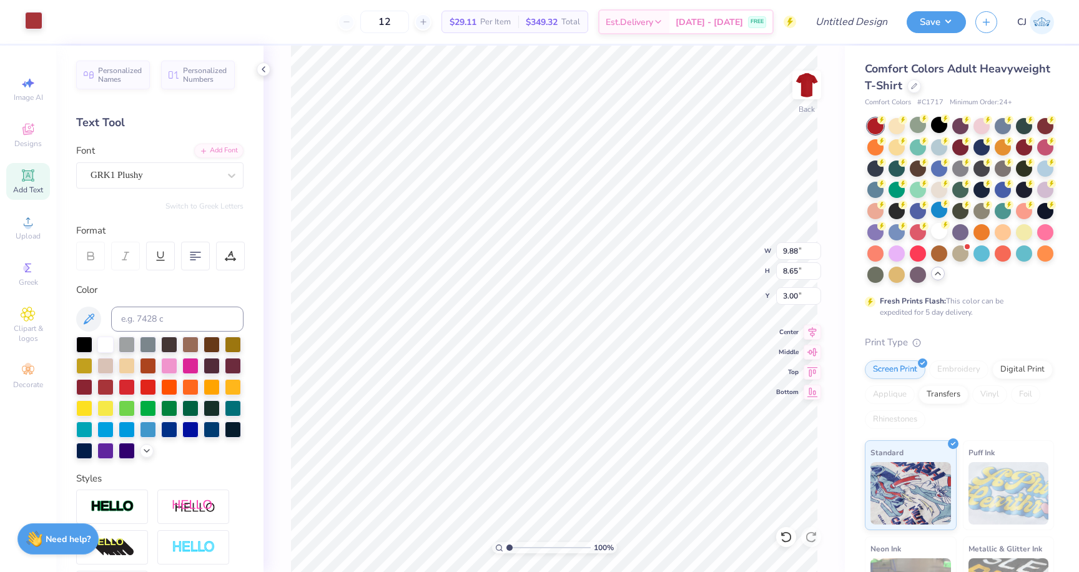
click at [36, 22] on div at bounding box center [33, 20] width 17 height 17
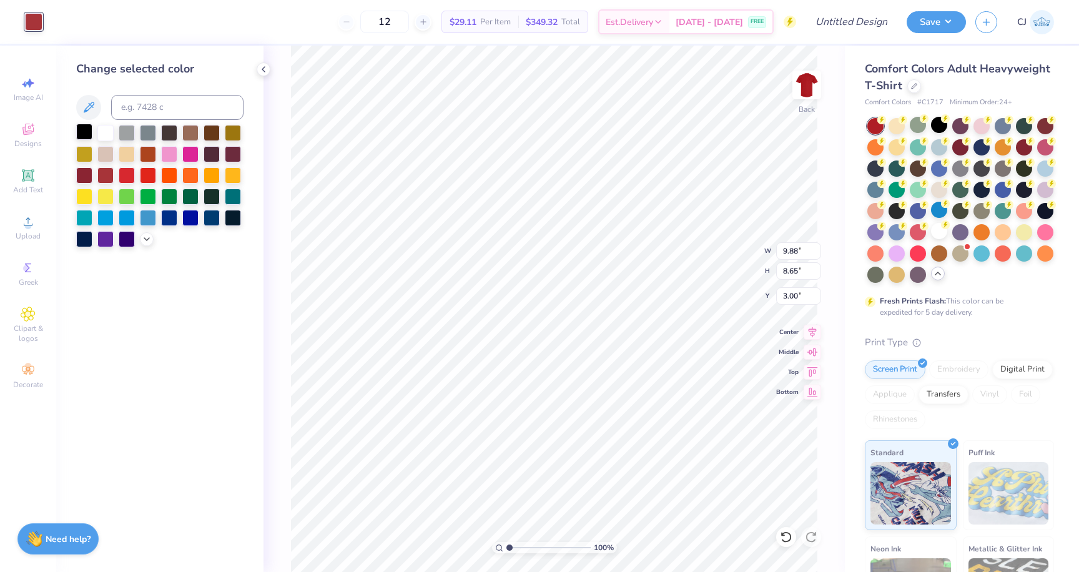
click at [86, 134] on div at bounding box center [84, 132] width 16 height 16
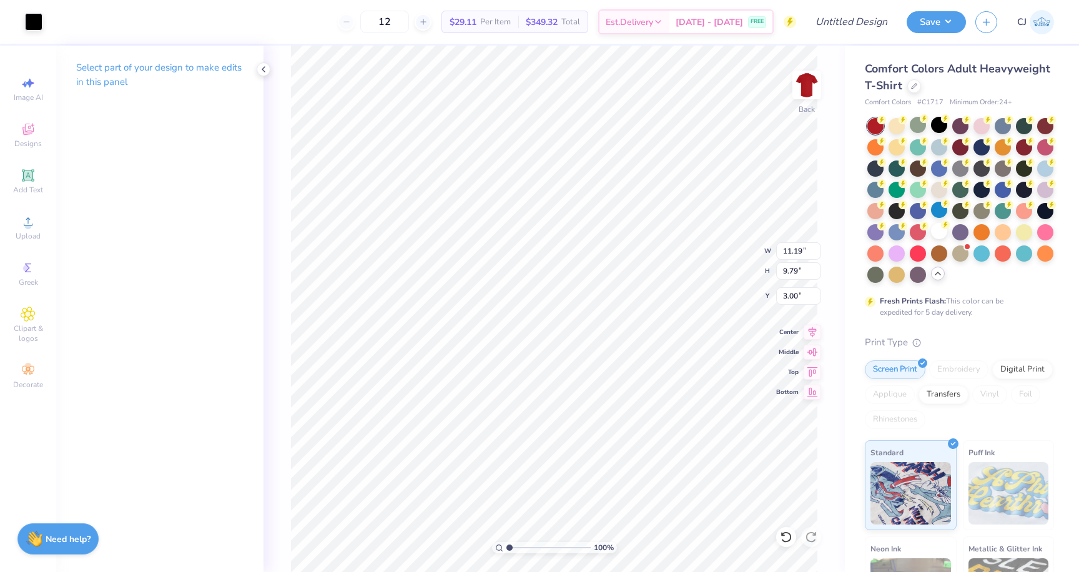
type input "11.19"
type input "9.79"
type input "10.56"
type input "9.24"
click at [941, 235] on div at bounding box center [939, 231] width 16 height 16
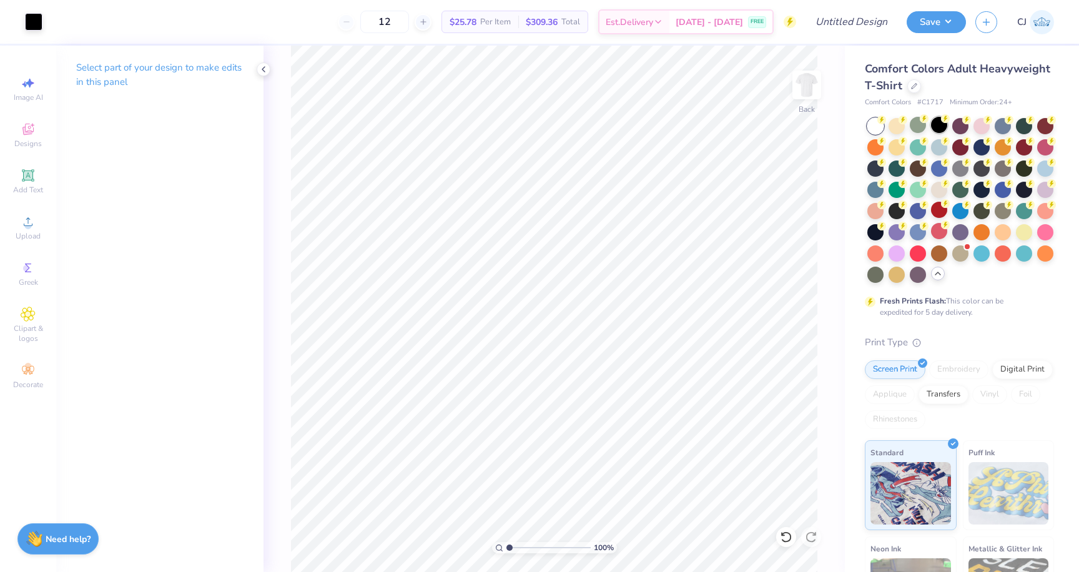
click at [939, 121] on div at bounding box center [939, 125] width 16 height 16
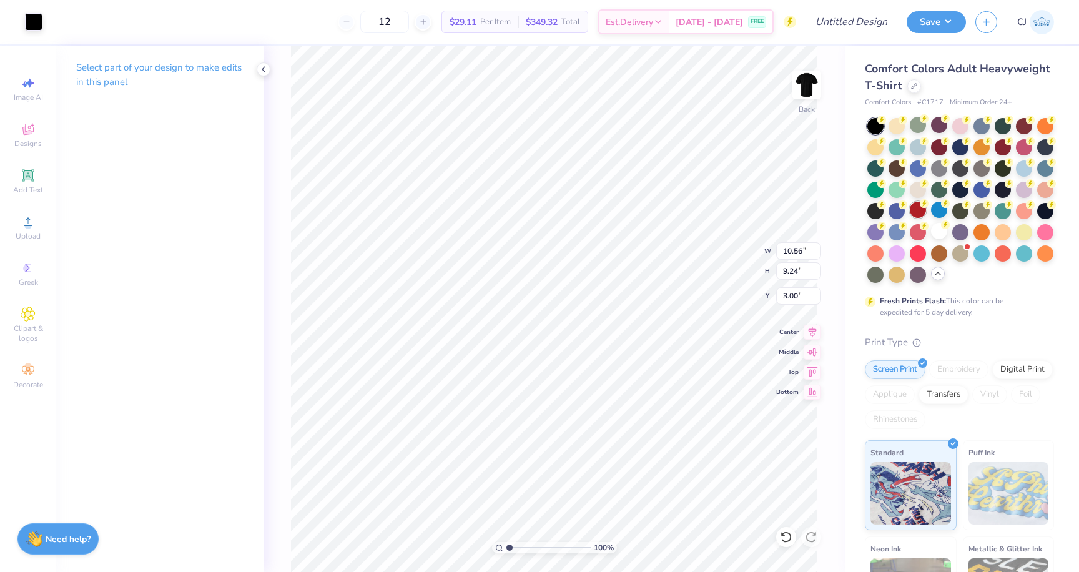
click at [917, 210] on div at bounding box center [918, 210] width 16 height 16
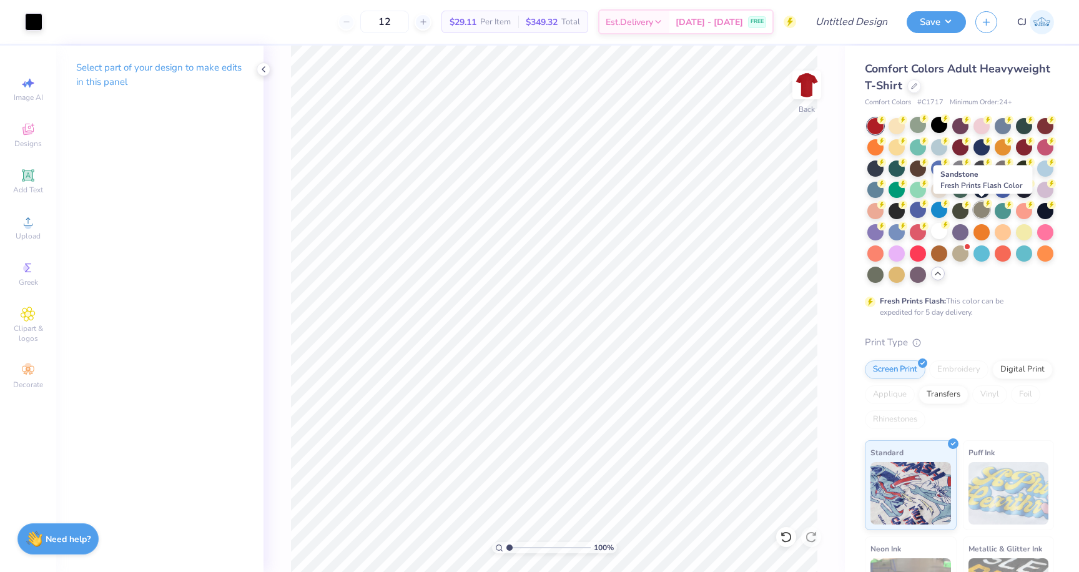
click at [980, 215] on div at bounding box center [981, 210] width 16 height 16
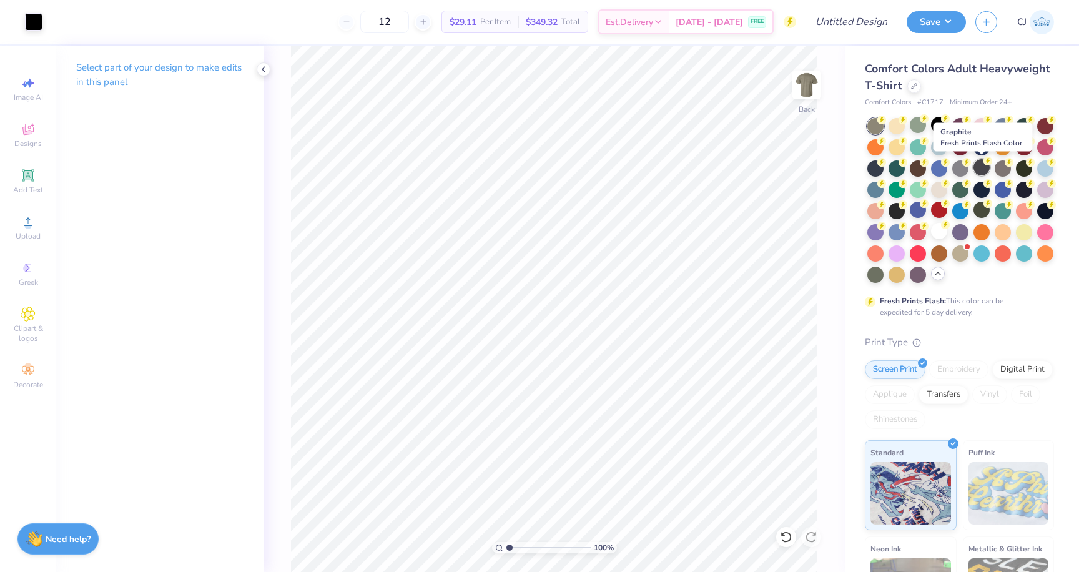
click at [977, 171] on div at bounding box center [981, 167] width 16 height 16
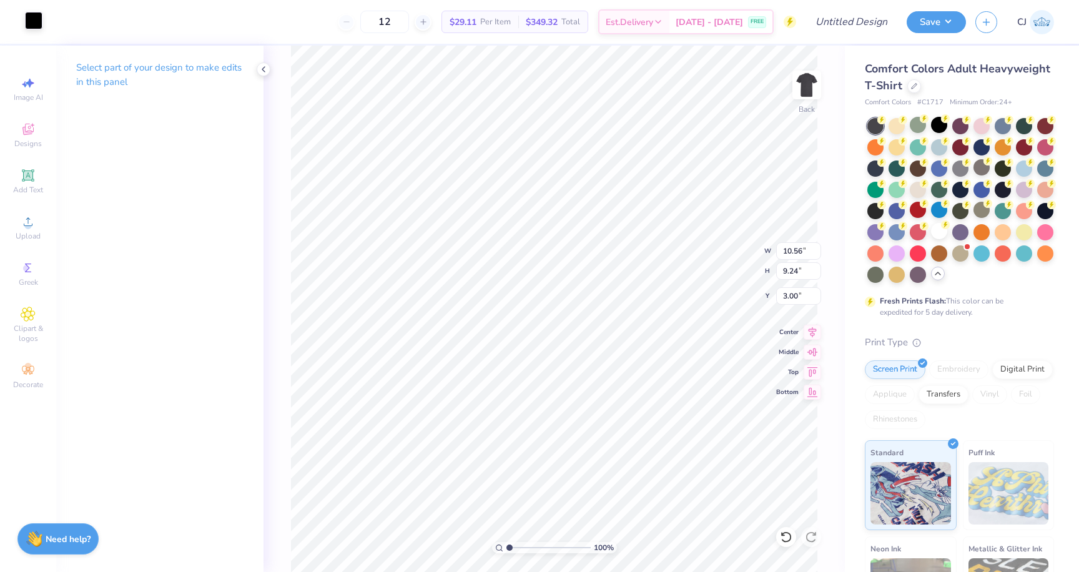
click at [27, 19] on div at bounding box center [33, 20] width 17 height 17
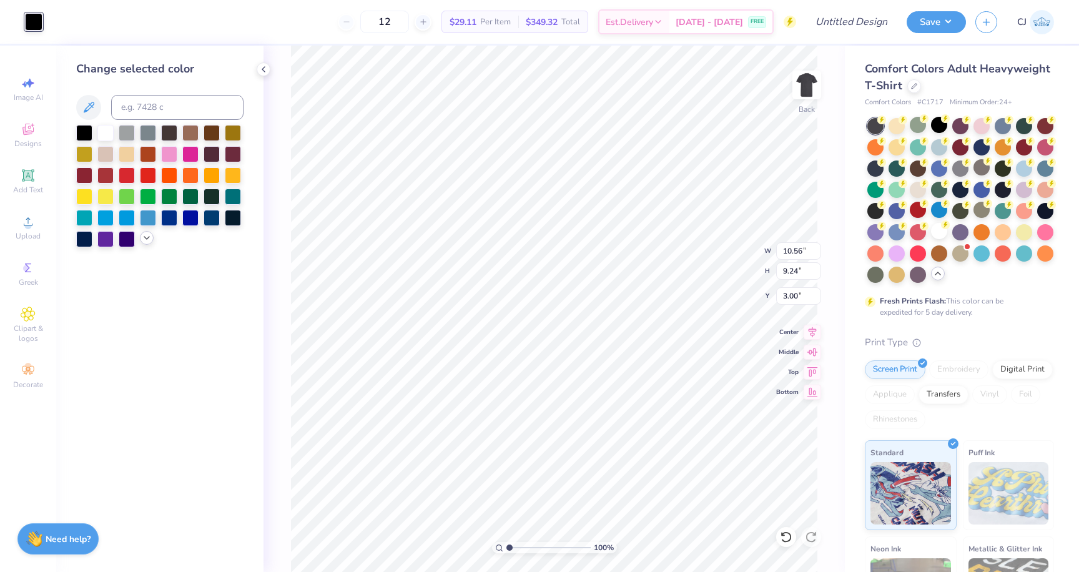
click at [145, 238] on icon at bounding box center [147, 238] width 10 height 10
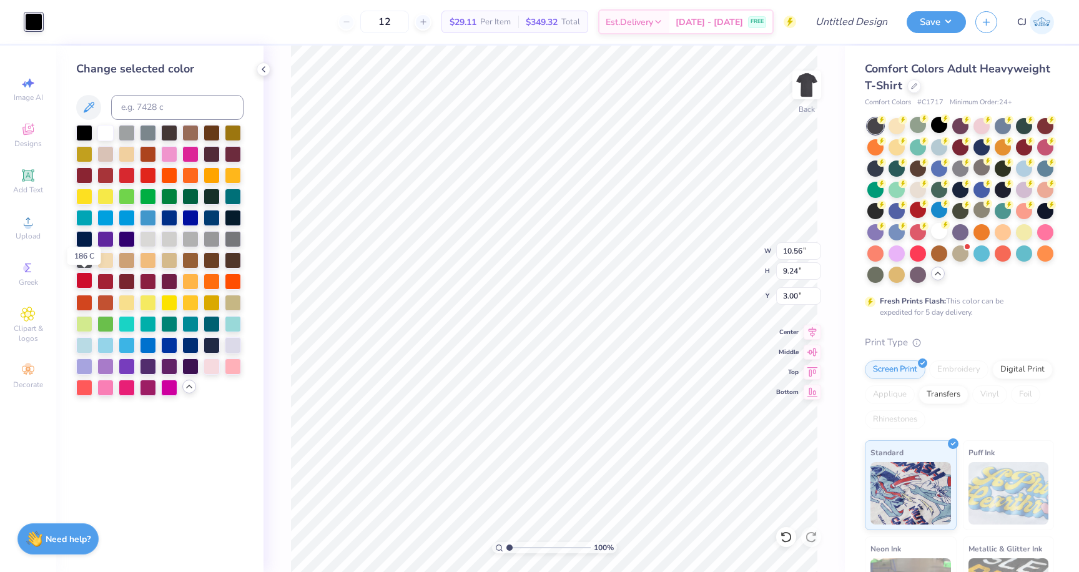
click at [84, 283] on div at bounding box center [84, 280] width 16 height 16
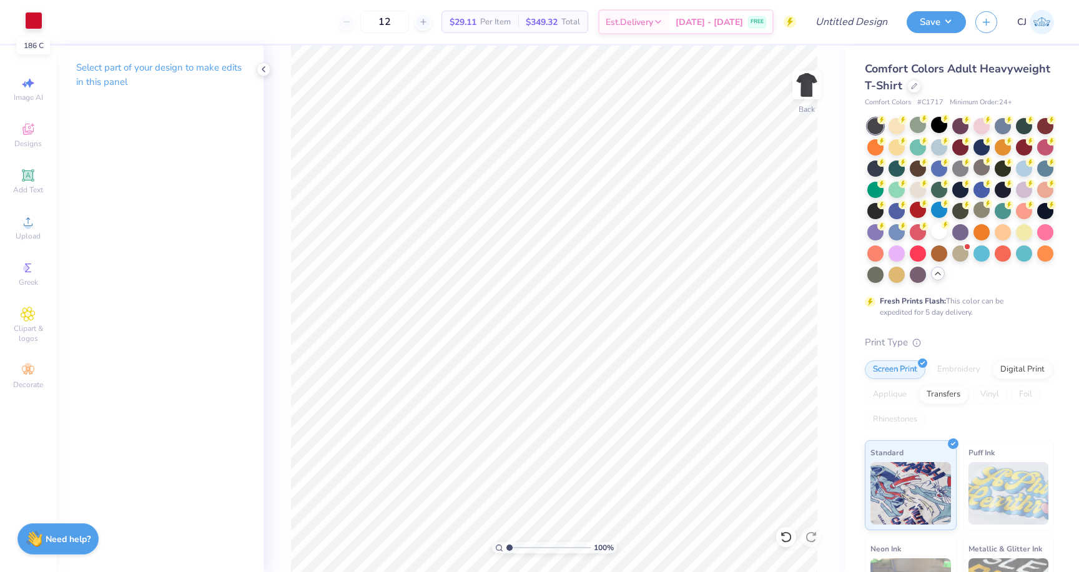
click at [32, 22] on div at bounding box center [33, 20] width 17 height 17
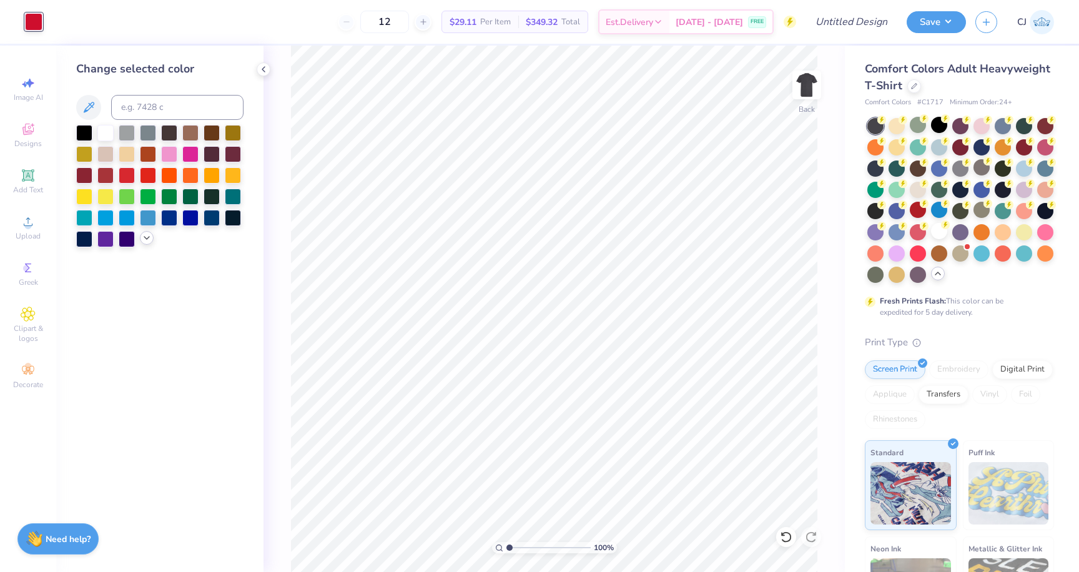
click at [144, 240] on icon at bounding box center [147, 238] width 10 height 10
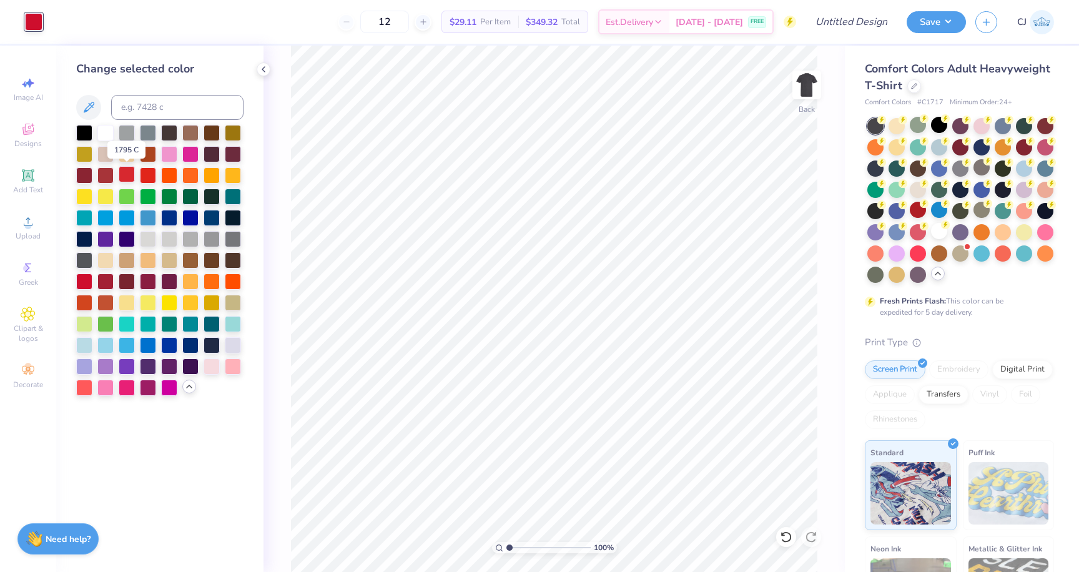
click at [129, 172] on div at bounding box center [127, 174] width 16 height 16
click at [84, 174] on div at bounding box center [84, 174] width 16 height 16
click at [84, 283] on div at bounding box center [84, 280] width 16 height 16
click at [913, 86] on icon at bounding box center [914, 85] width 6 height 6
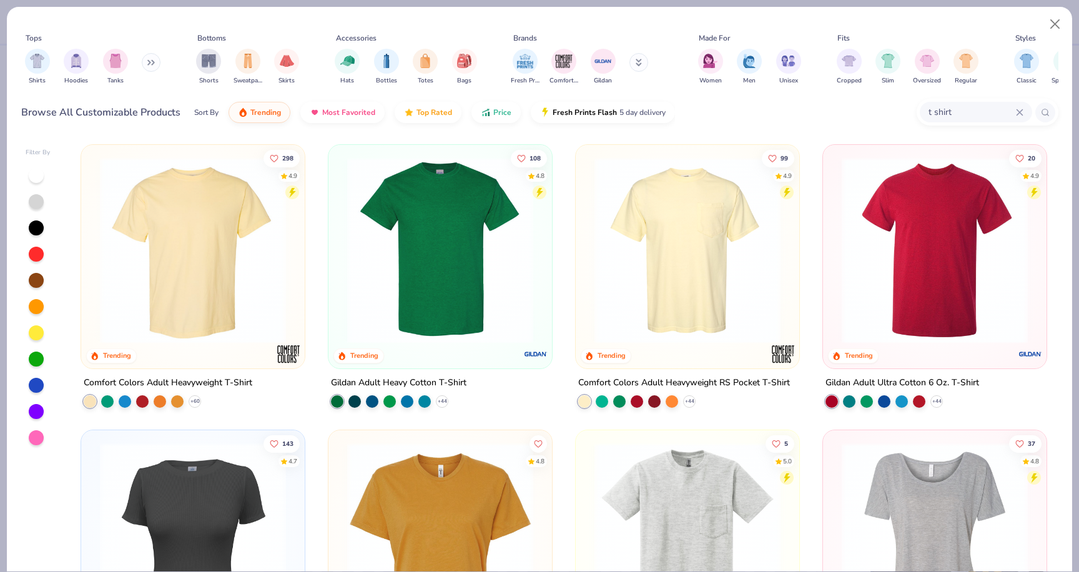
click at [1016, 114] on icon at bounding box center [1019, 112] width 6 height 6
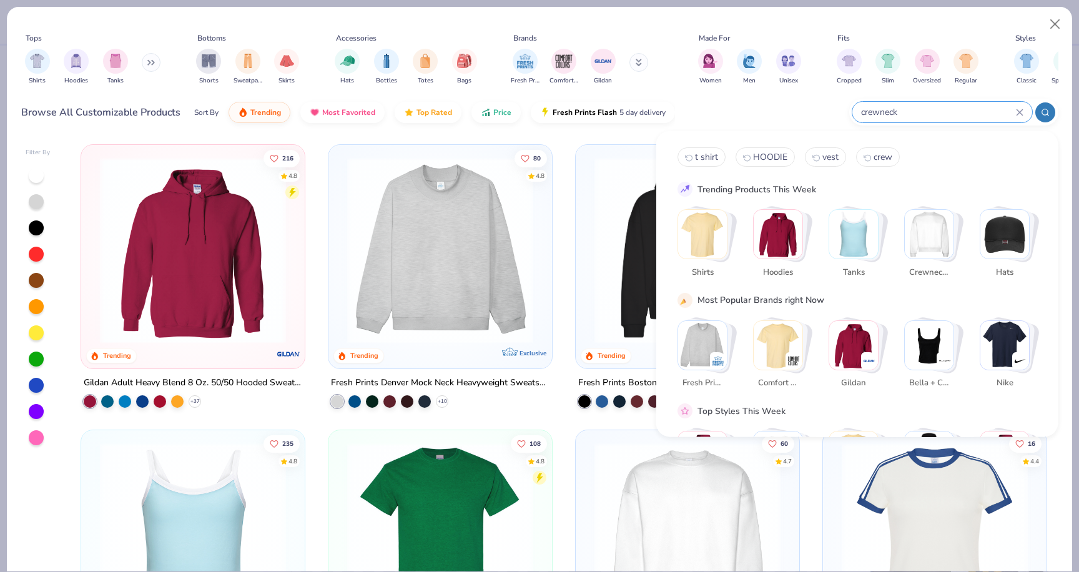
type input "crewneck"
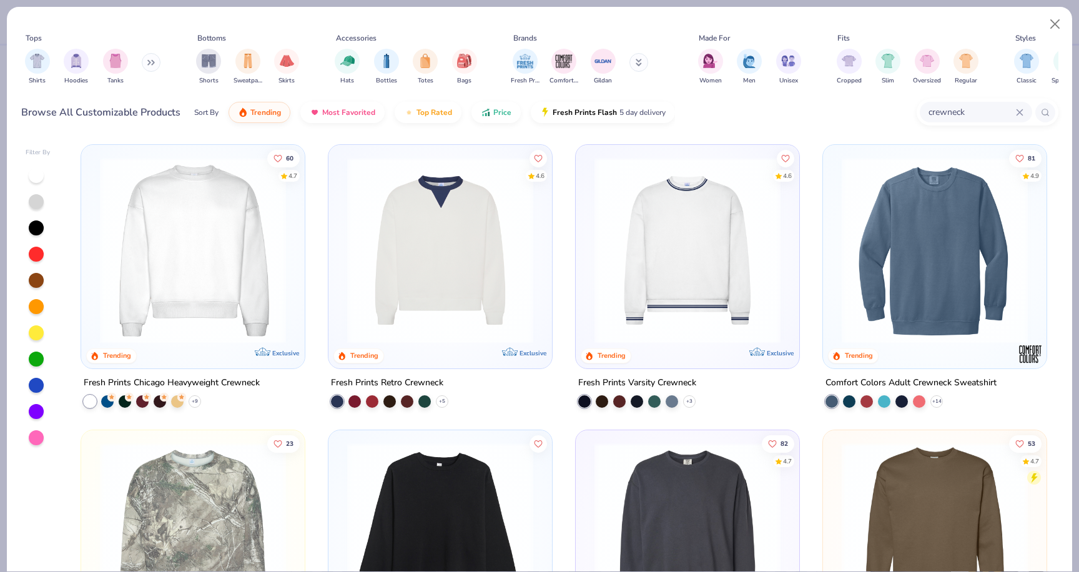
click at [688, 212] on img at bounding box center [687, 250] width 199 height 186
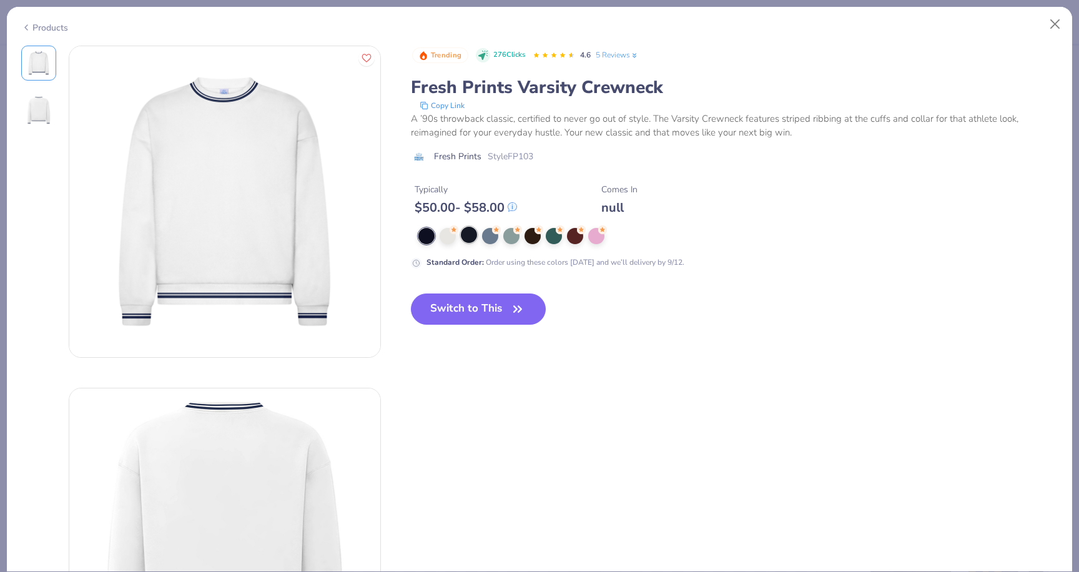
click at [468, 235] on div at bounding box center [469, 235] width 16 height 16
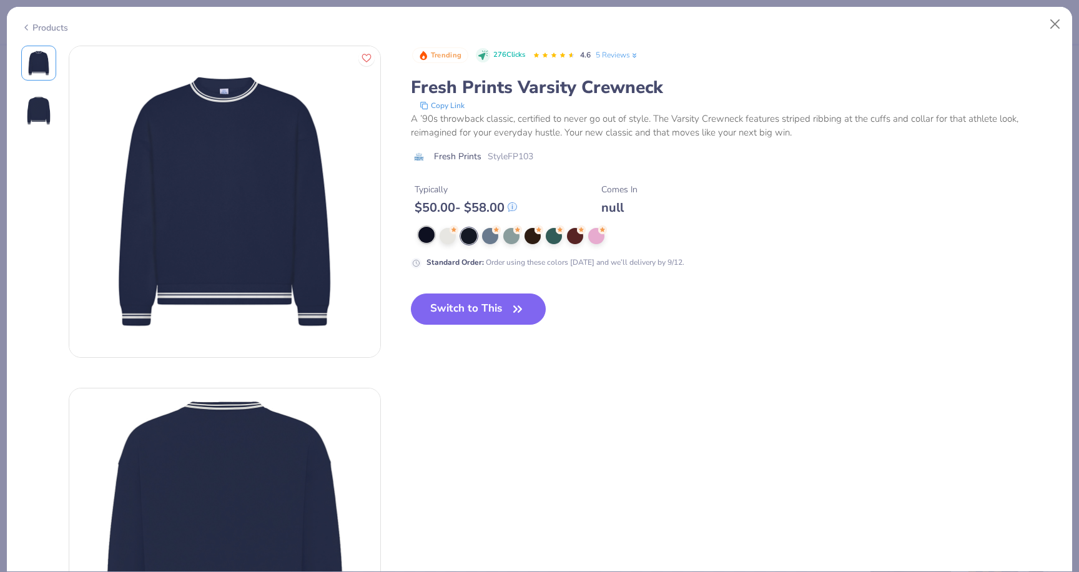
click at [425, 234] on div at bounding box center [426, 235] width 16 height 16
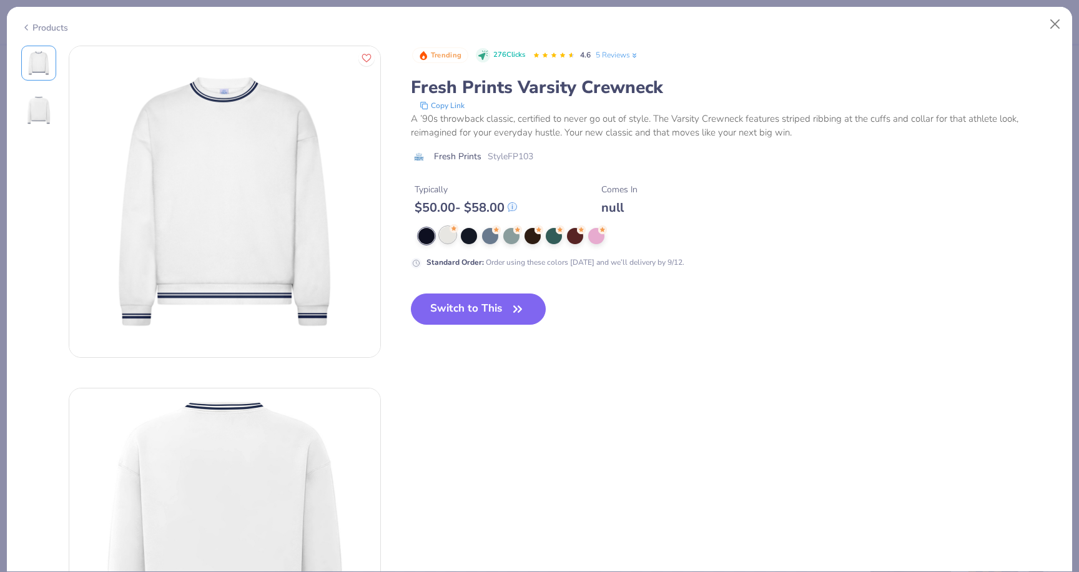
click at [448, 240] on div at bounding box center [448, 235] width 16 height 16
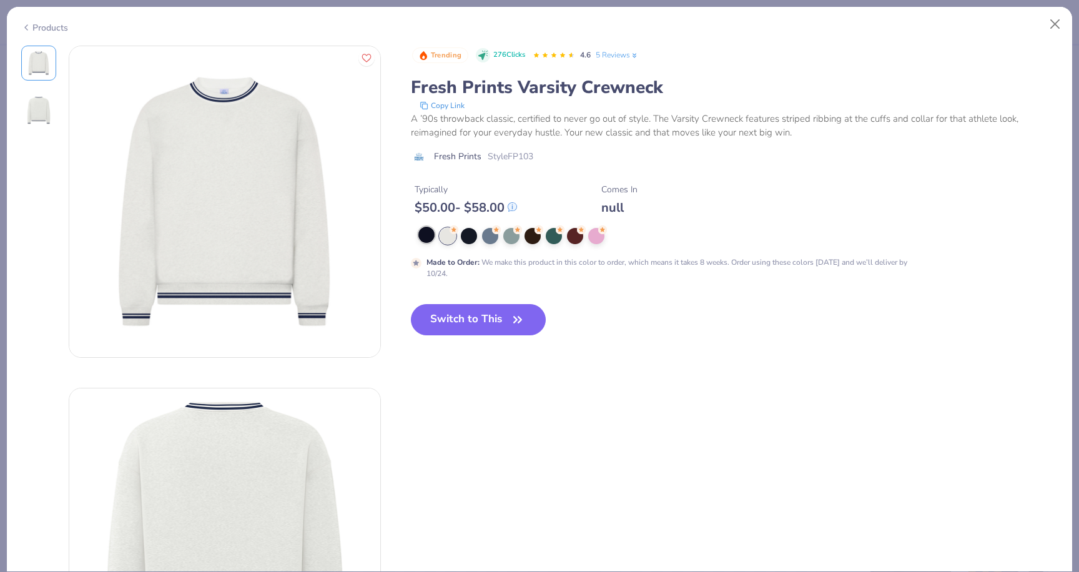
click at [431, 234] on div at bounding box center [426, 235] width 16 height 16
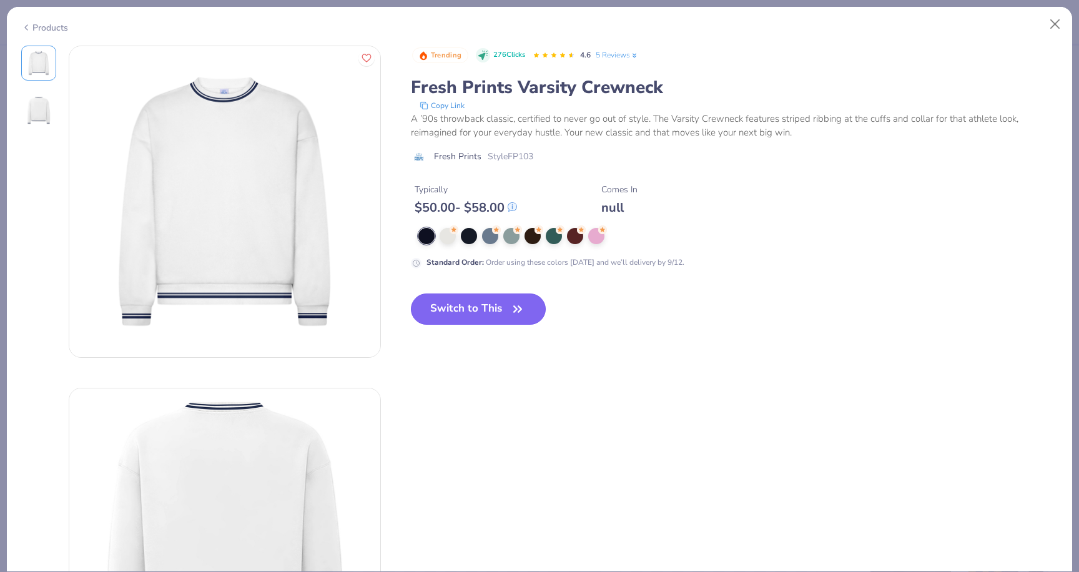
click at [437, 312] on button "Switch to This" at bounding box center [478, 308] width 135 height 31
type input "50"
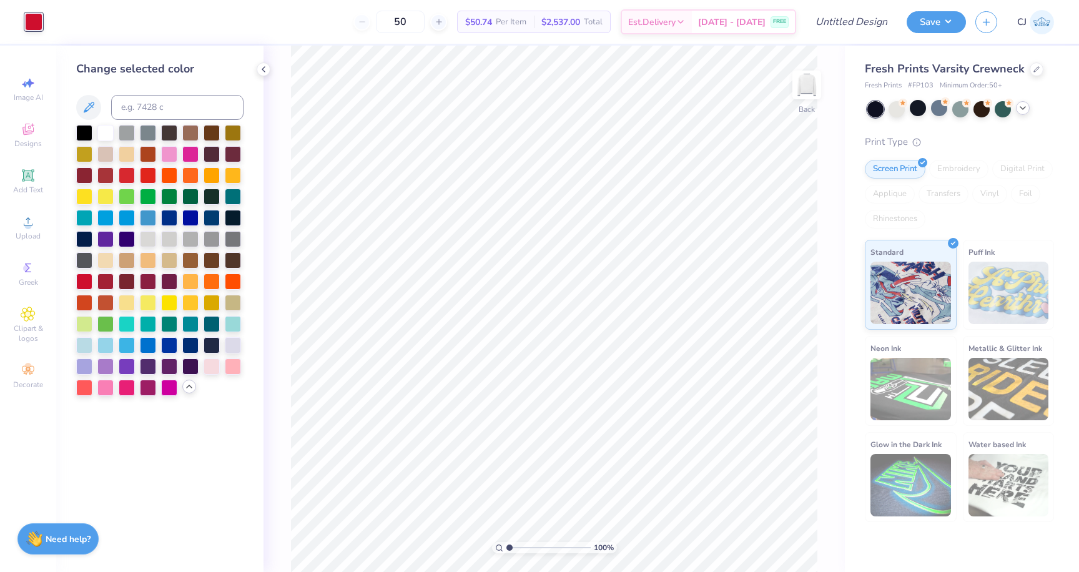
click at [1022, 112] on icon at bounding box center [1023, 108] width 10 height 10
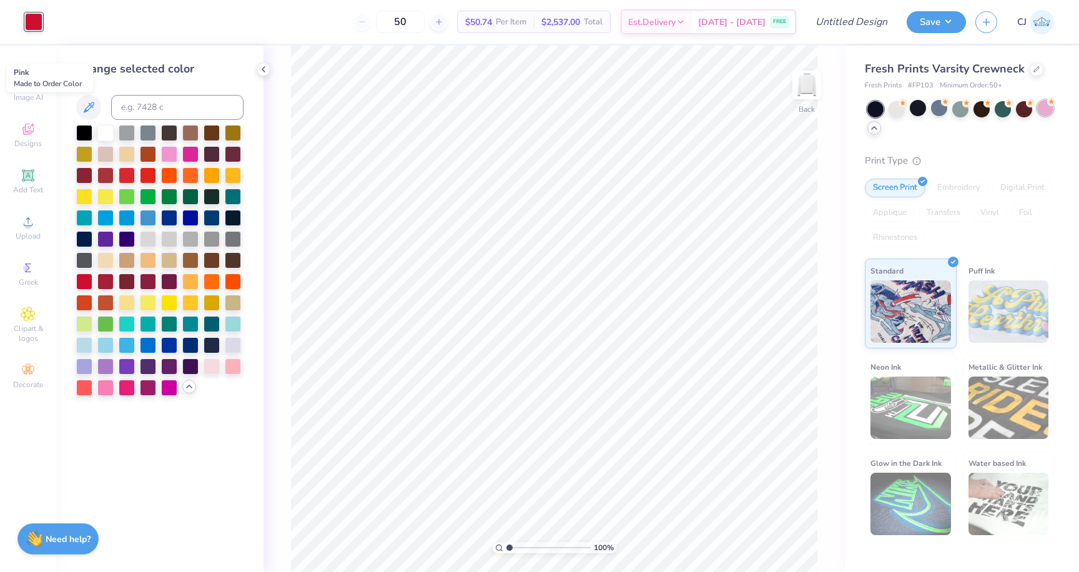
click at [1048, 105] on icon at bounding box center [1051, 101] width 9 height 9
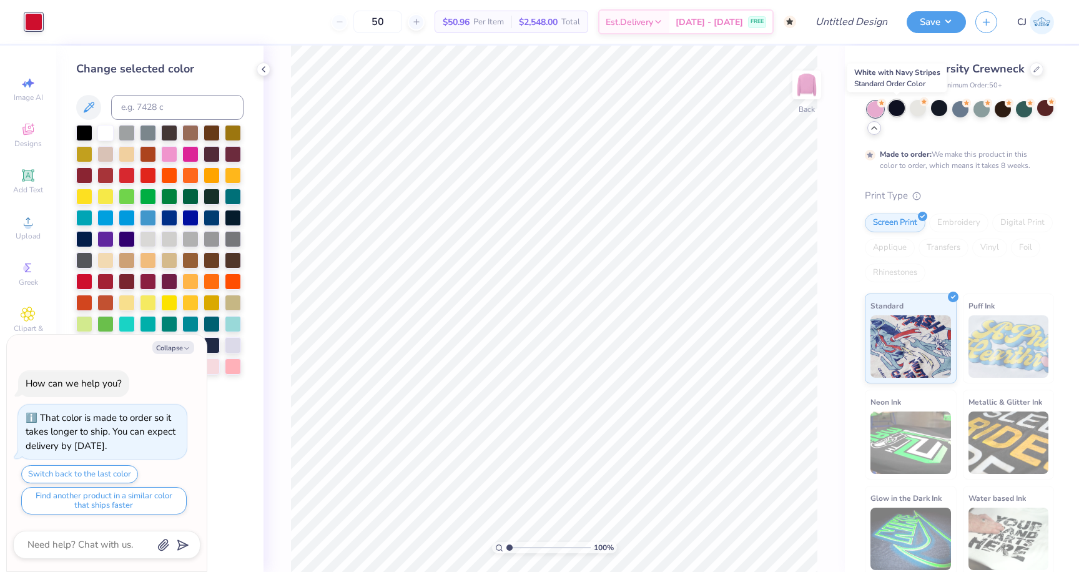
click at [897, 112] on div at bounding box center [896, 108] width 16 height 16
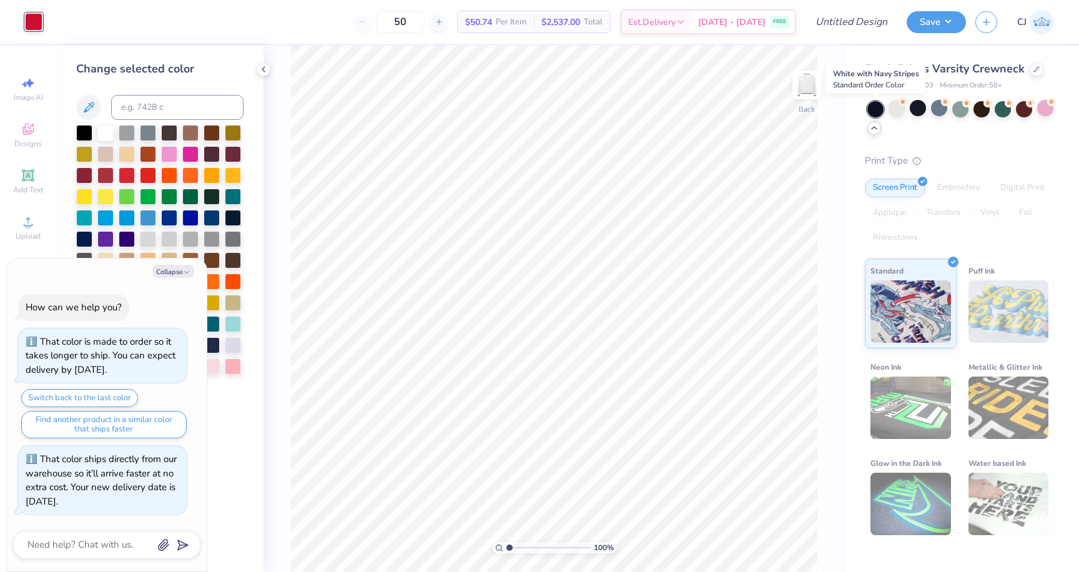
click at [881, 110] on div at bounding box center [875, 109] width 16 height 16
click at [1030, 72] on div at bounding box center [1037, 68] width 14 height 14
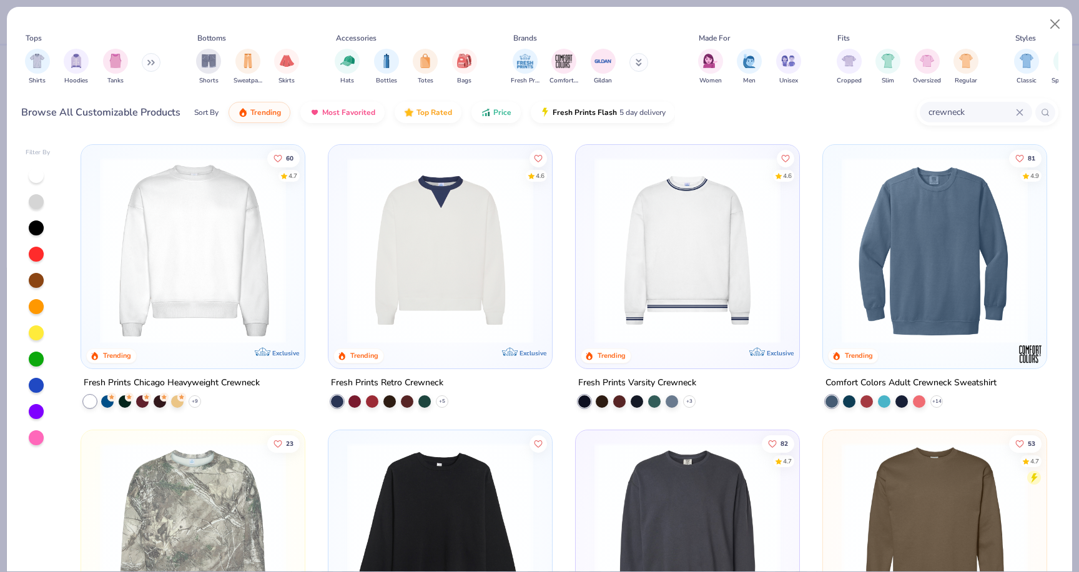
click at [477, 300] on img at bounding box center [440, 250] width 199 height 186
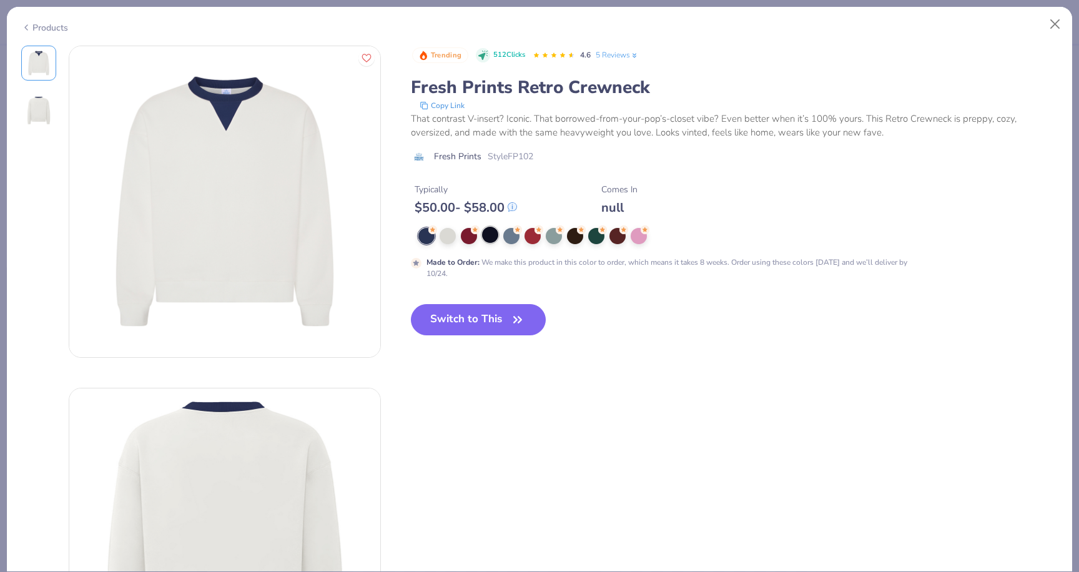
click at [489, 242] on div at bounding box center [490, 235] width 16 height 16
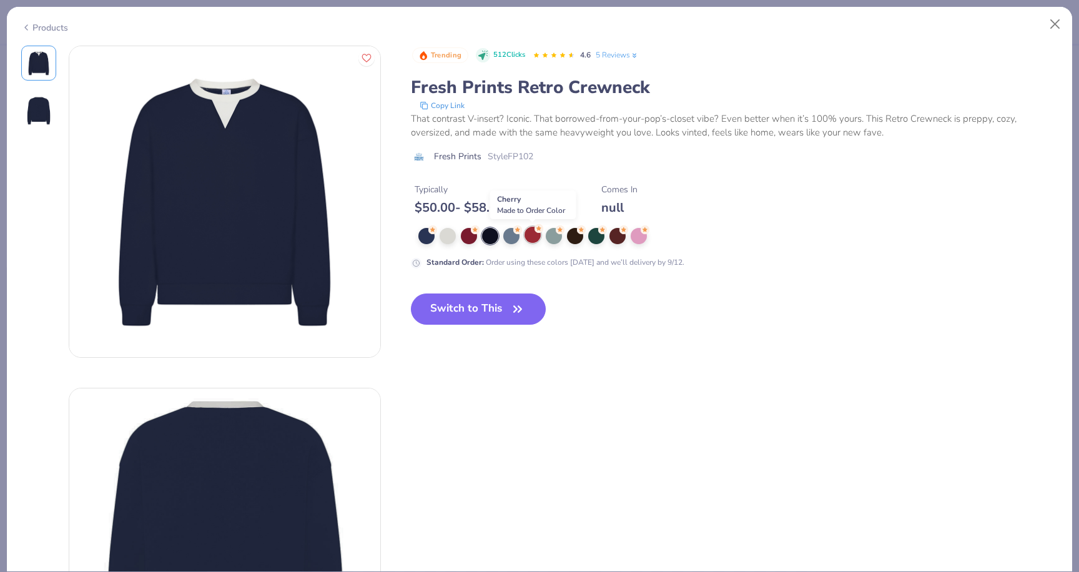
click at [536, 238] on div at bounding box center [532, 235] width 16 height 16
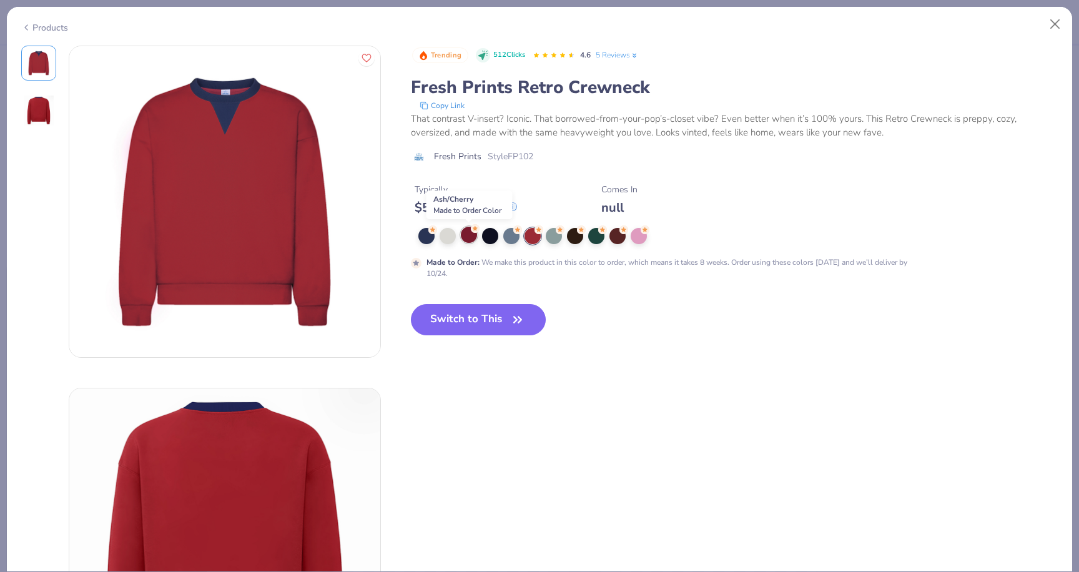
click at [467, 235] on div at bounding box center [469, 235] width 16 height 16
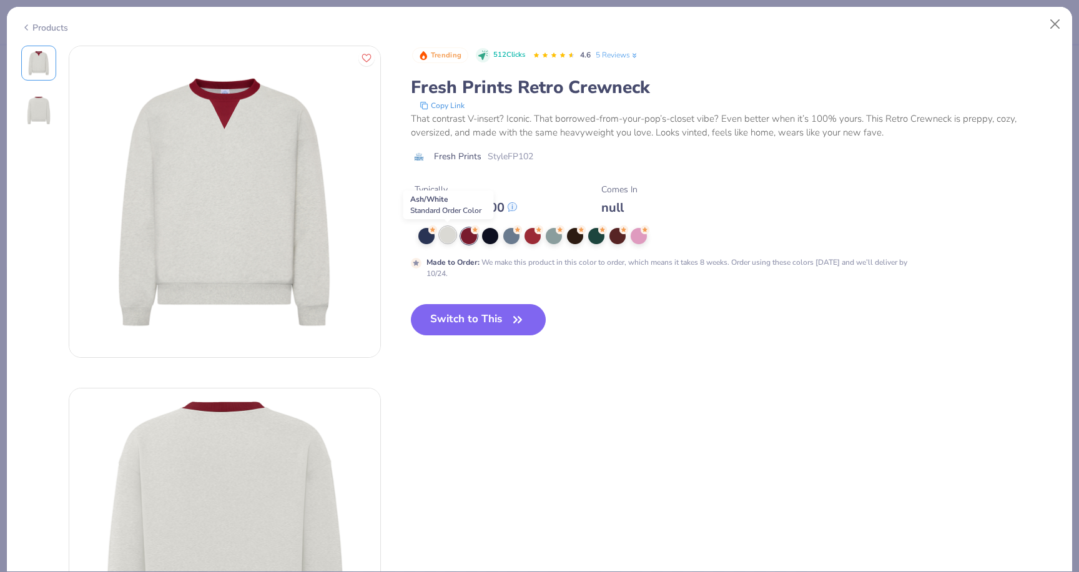
click at [451, 237] on div at bounding box center [448, 235] width 16 height 16
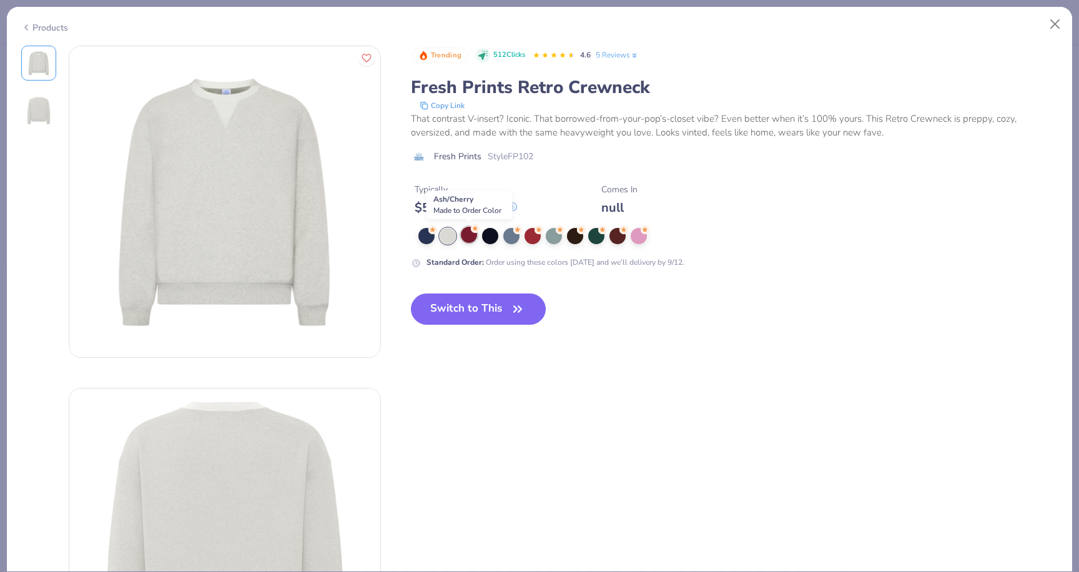
click at [462, 235] on div at bounding box center [469, 235] width 16 height 16
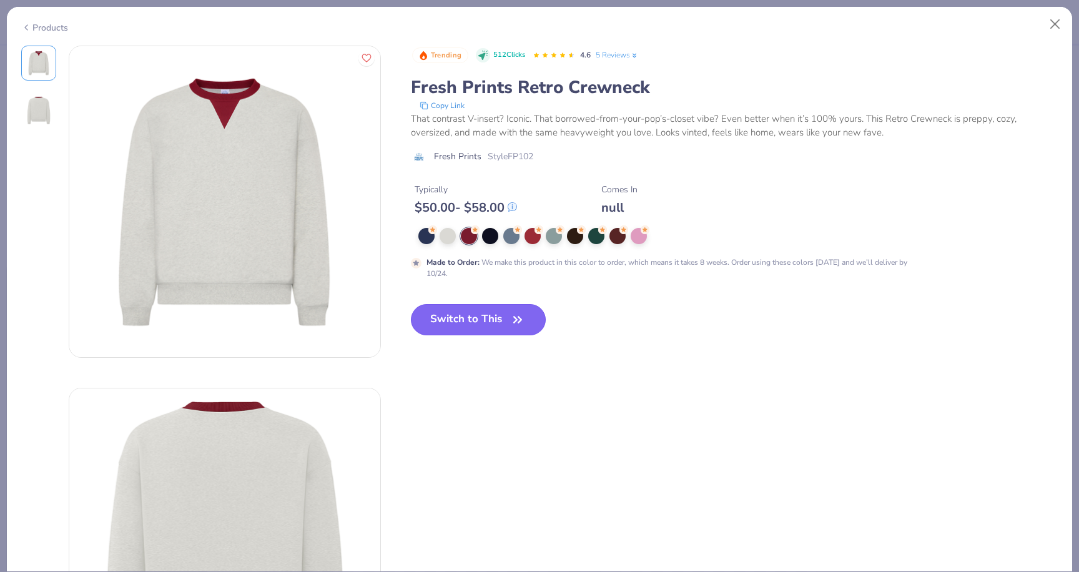
click at [466, 320] on button "Switch to This" at bounding box center [478, 319] width 135 height 31
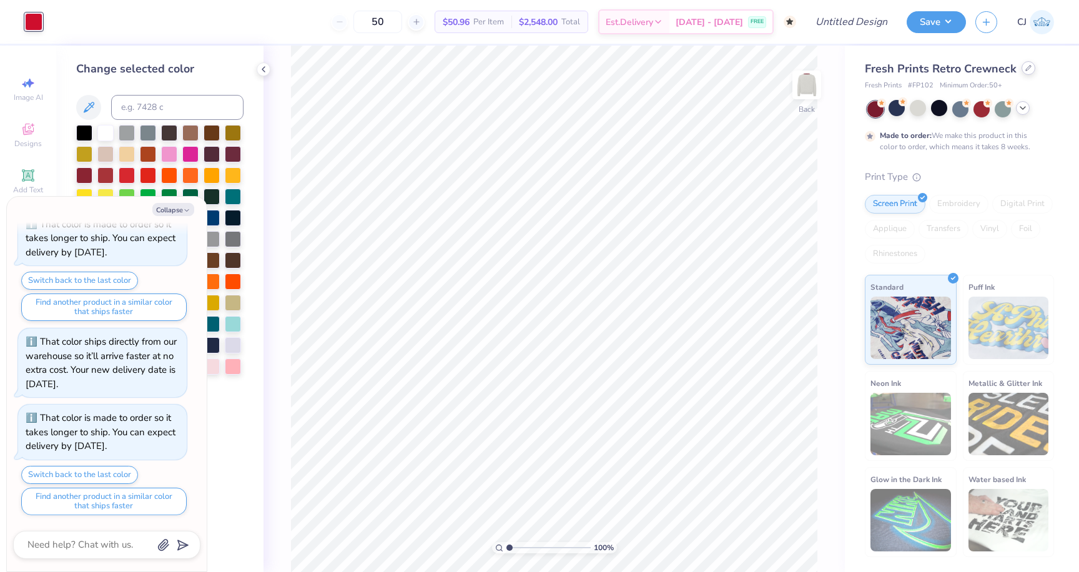
click at [1025, 69] on icon at bounding box center [1028, 68] width 6 height 6
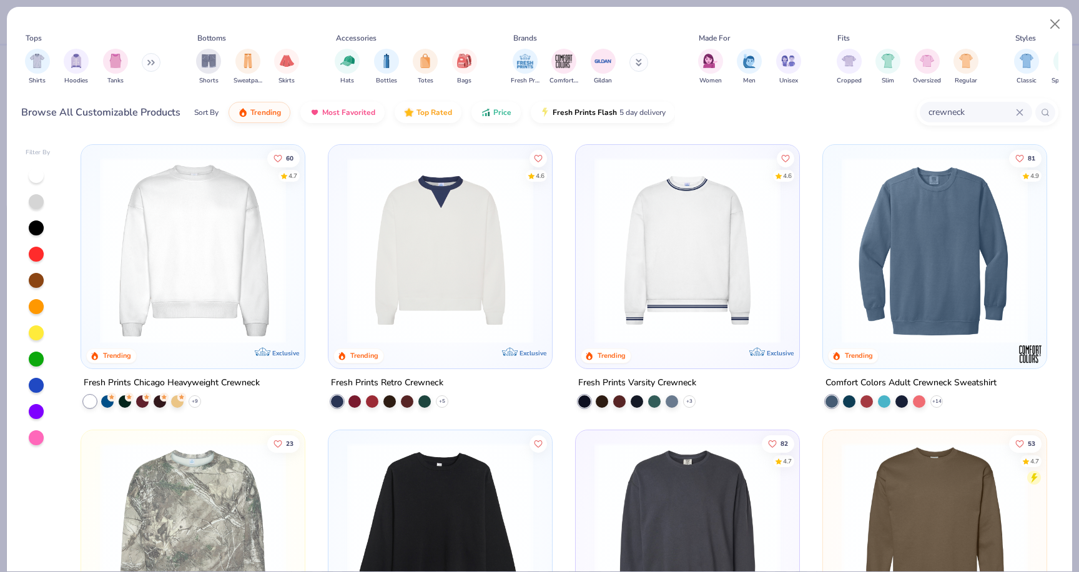
click at [242, 314] on img at bounding box center [193, 250] width 199 height 186
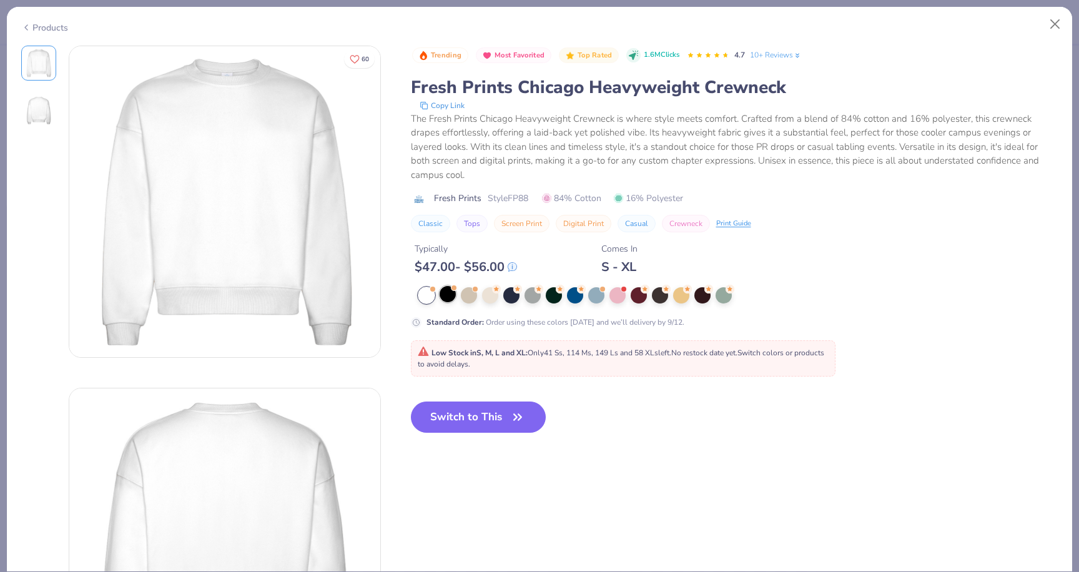
click at [447, 300] on div at bounding box center [448, 294] width 16 height 16
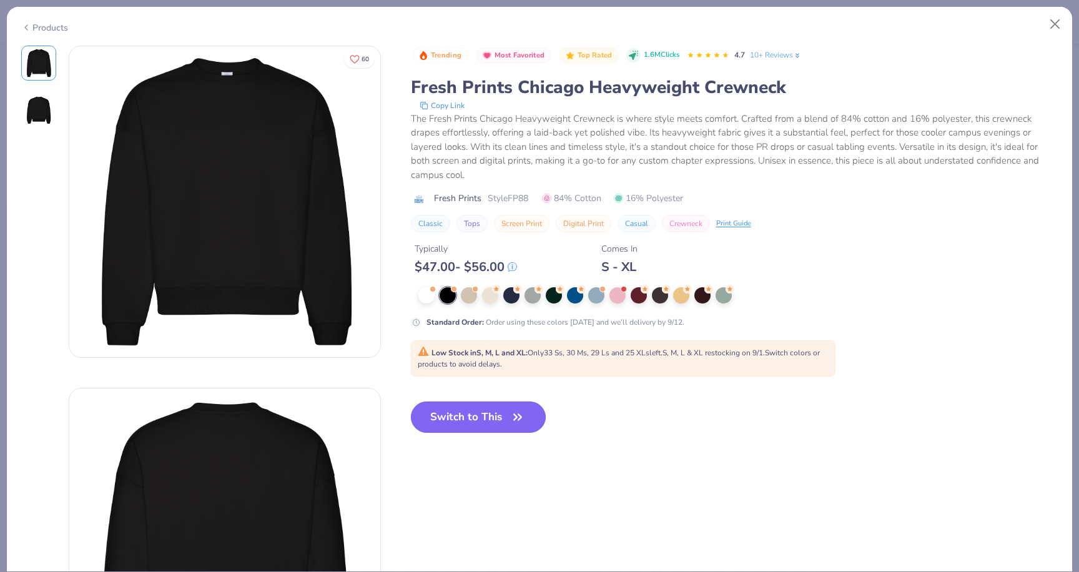
click at [457, 417] on button "Switch to This" at bounding box center [478, 416] width 135 height 31
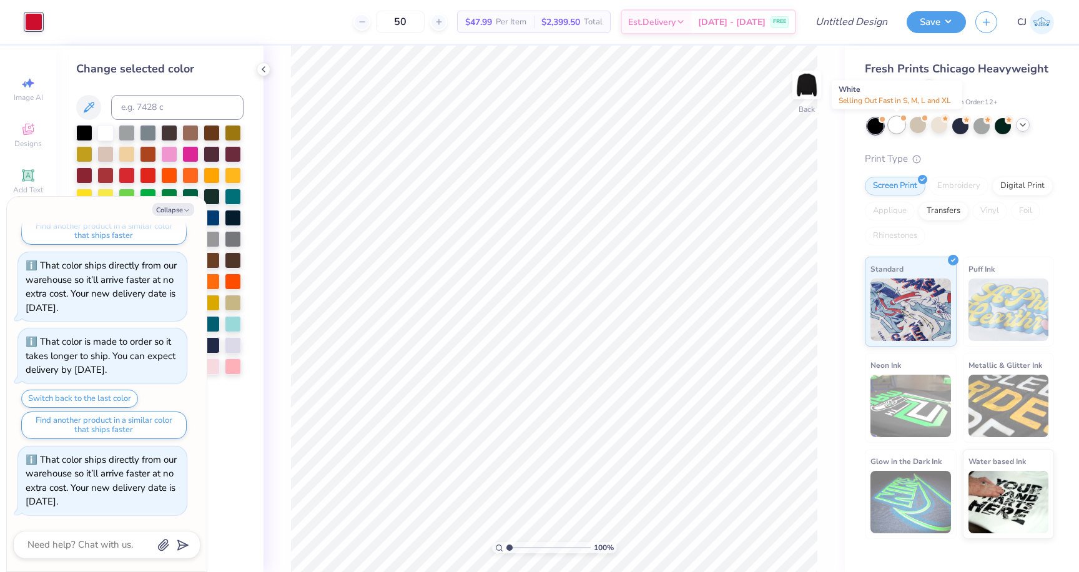
click at [898, 127] on div at bounding box center [896, 125] width 16 height 16
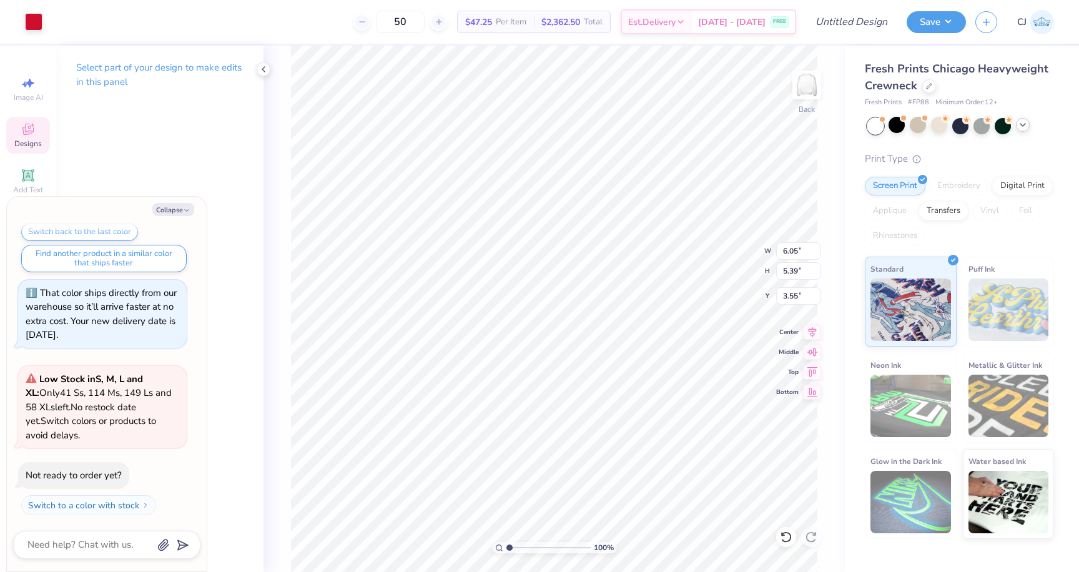
type textarea "x"
type input "6.05"
type input "5.39"
type textarea "x"
